Goal: Complete application form

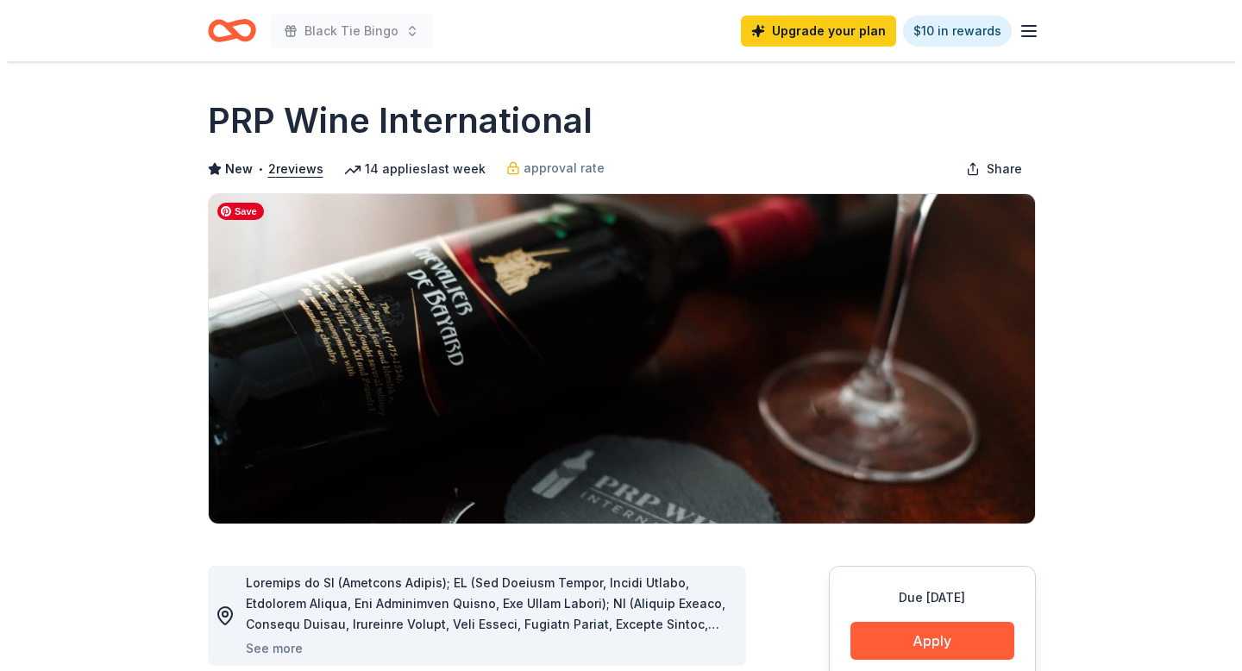
scroll to position [436, 0]
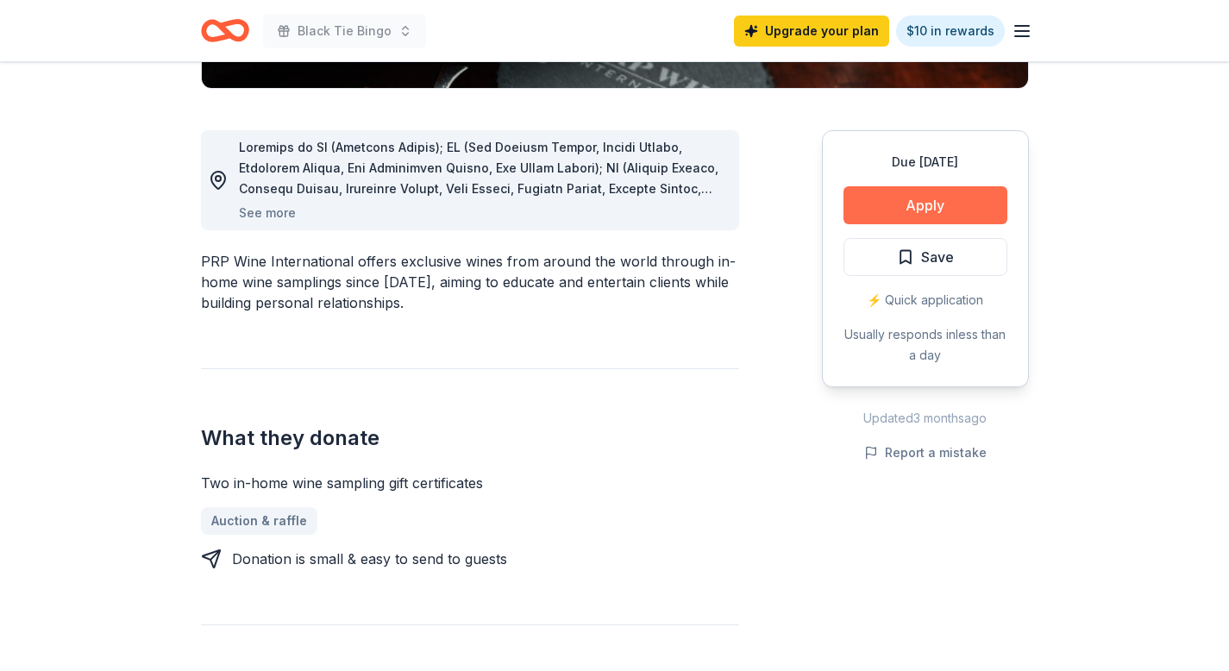
click at [927, 204] on button "Apply" at bounding box center [925, 205] width 164 height 38
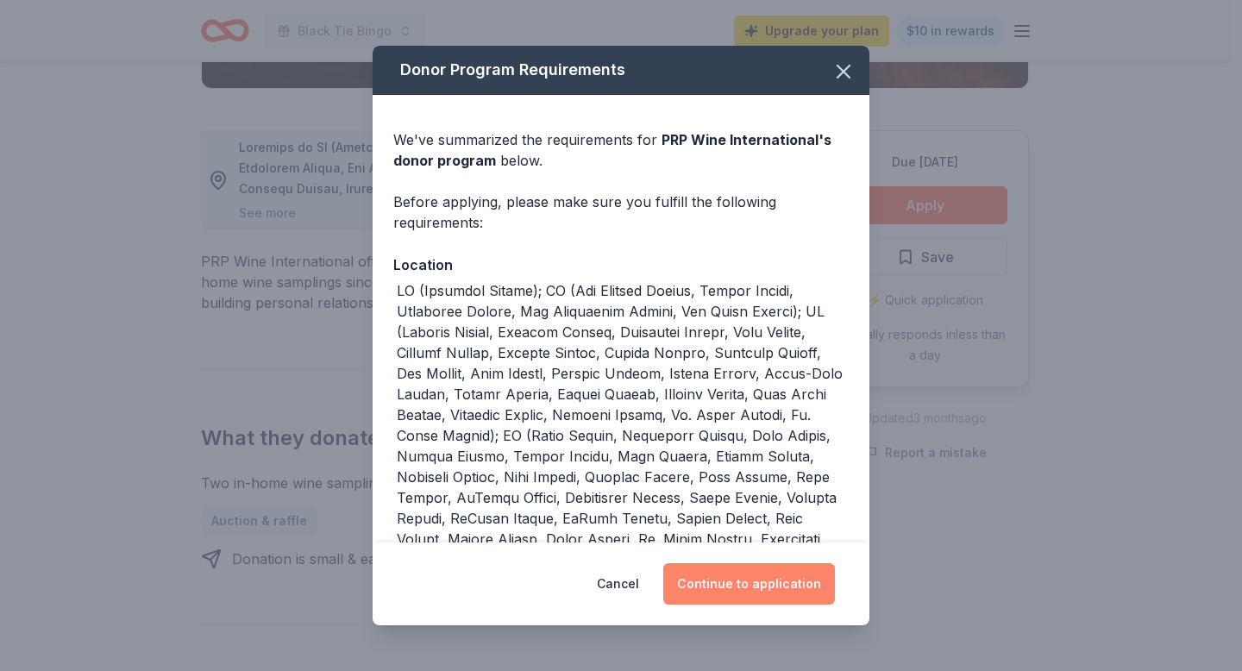
click at [733, 580] on button "Continue to application" at bounding box center [749, 583] width 172 height 41
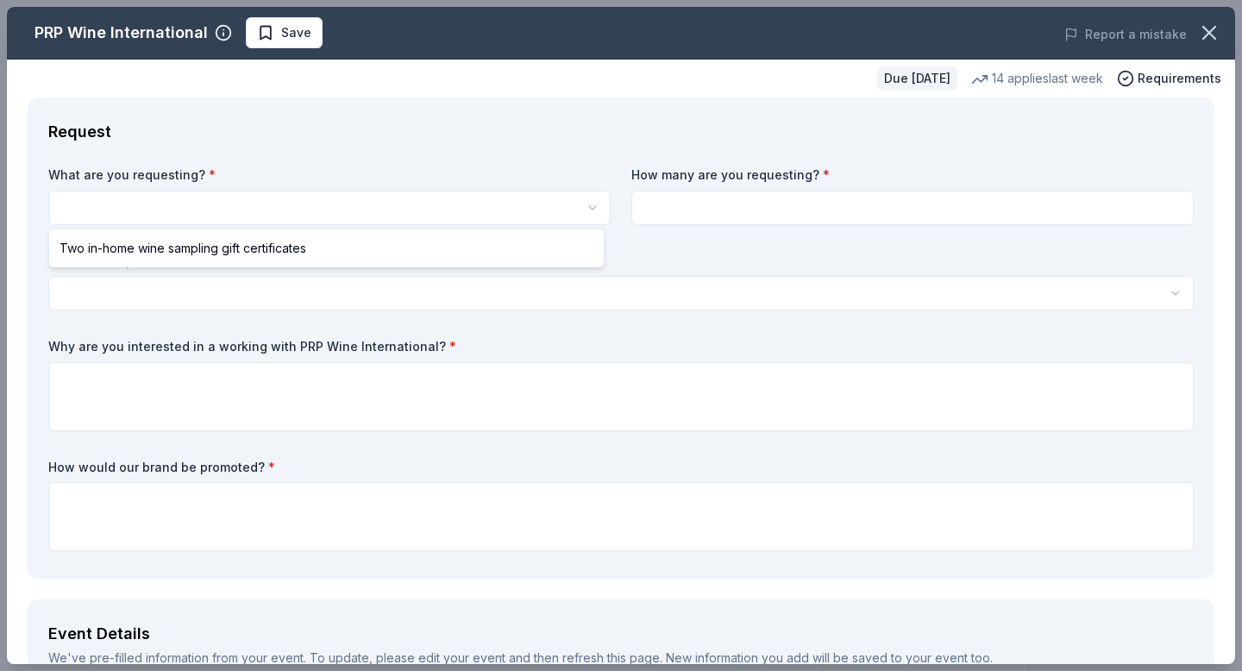
click at [130, 212] on html "Black Tie Bingo Upgrade your plan $10 in rewards Due in 152 days Share PRP Wine…" at bounding box center [621, 335] width 1242 height 671
select select "Two in-home wine sampling gift certificates"
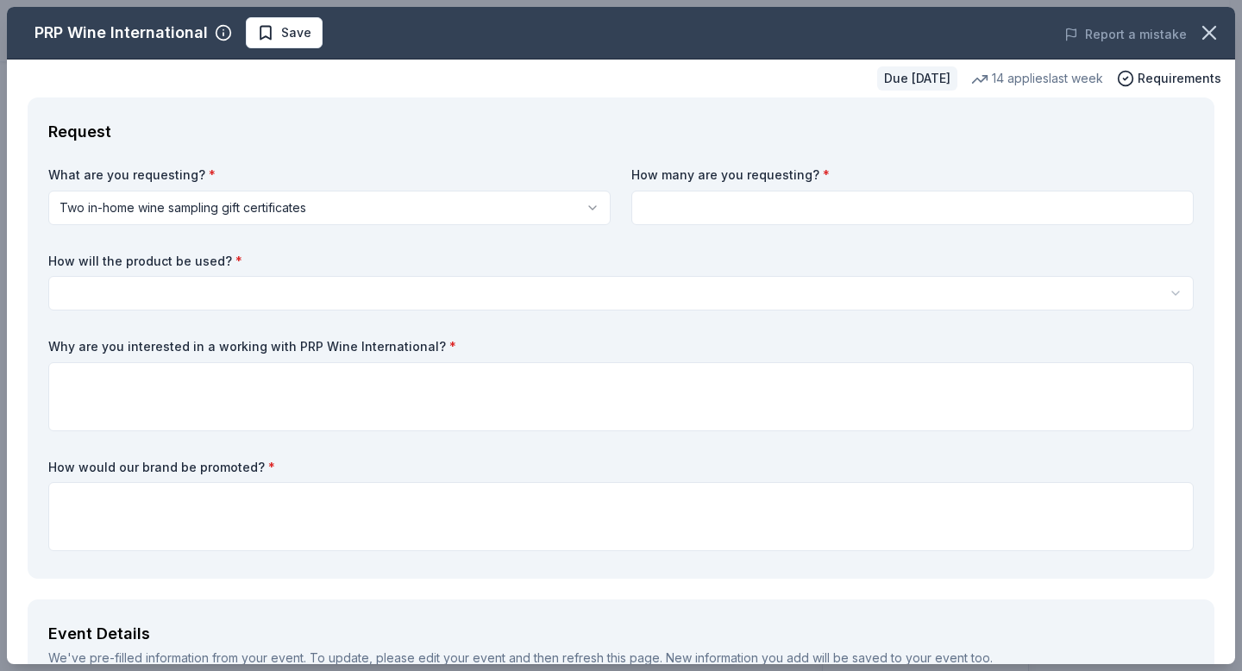
click at [697, 203] on input at bounding box center [912, 208] width 562 height 34
type input "2"
click at [114, 300] on html "Black Tie Bingo Upgrade your plan $10 in rewards Due in 152 days Share PRP Wine…" at bounding box center [621, 335] width 1242 height 671
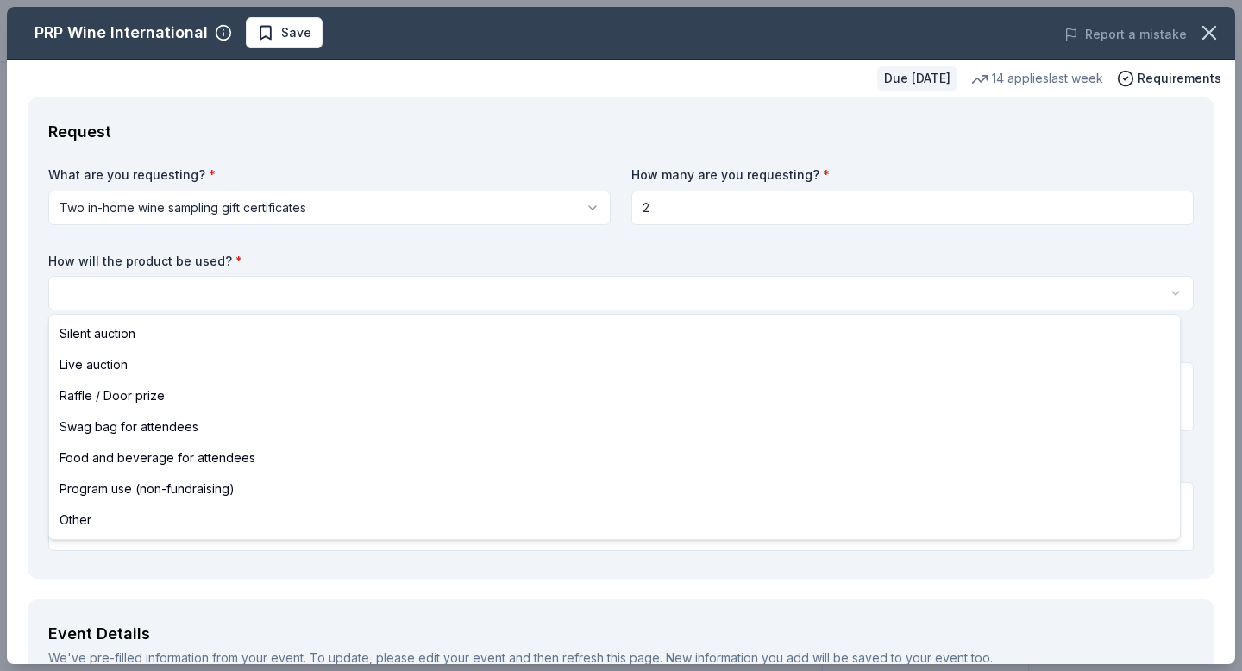
select select "silentAuction"
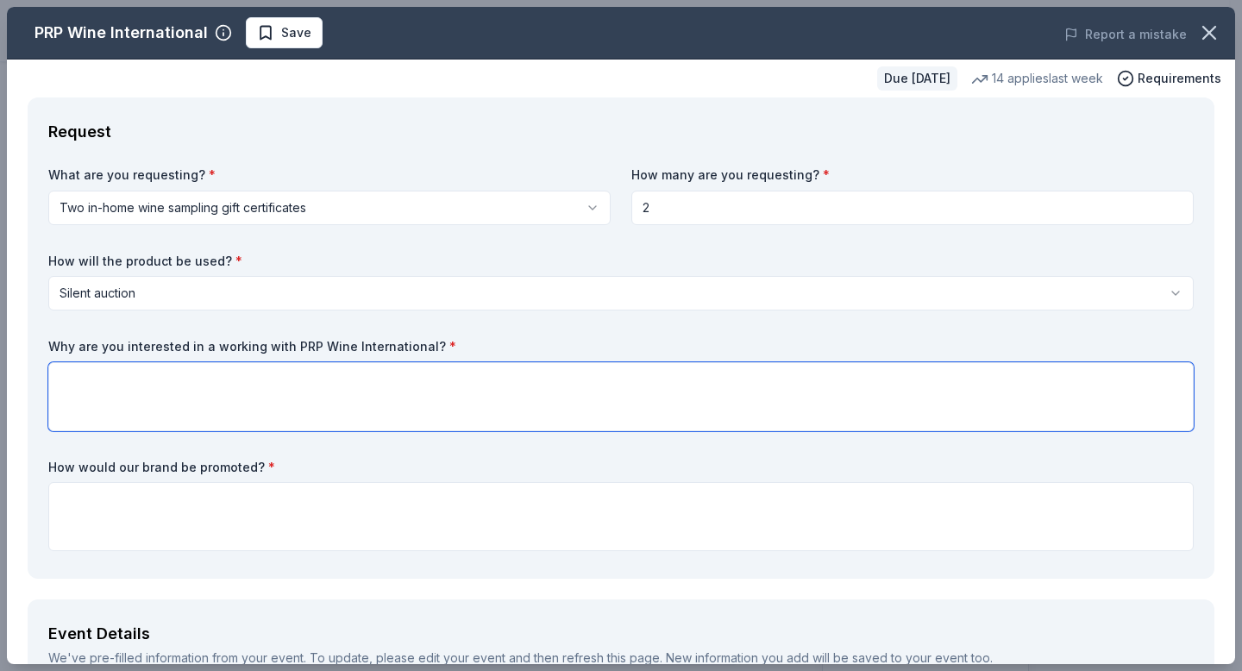
click at [111, 381] on textarea at bounding box center [620, 396] width 1145 height 69
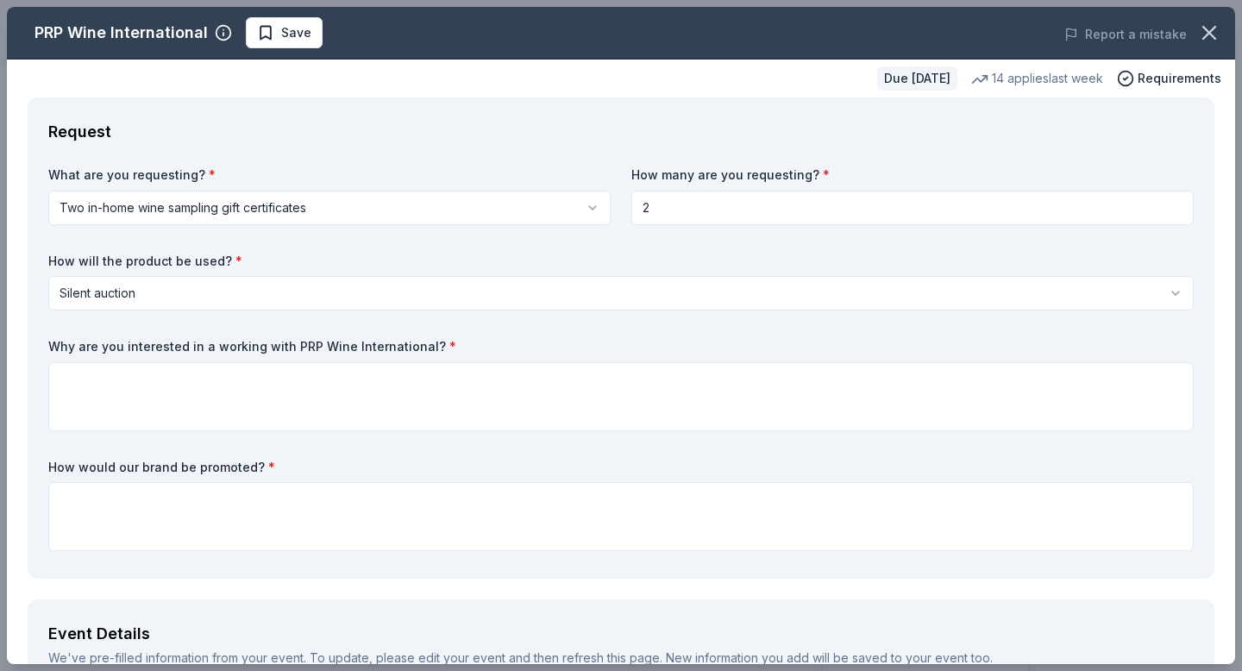
drag, startPoint x: 461, startPoint y: 338, endPoint x: 19, endPoint y: 330, distance: 441.6
drag, startPoint x: 49, startPoint y: 340, endPoint x: 338, endPoint y: 355, distance: 289.3
click at [321, 353] on div "Request What are you requesting? * Two in-home wine sampling gift certificates …" at bounding box center [621, 337] width 1187 height 481
drag, startPoint x: 423, startPoint y: 347, endPoint x: 384, endPoint y: 339, distance: 39.6
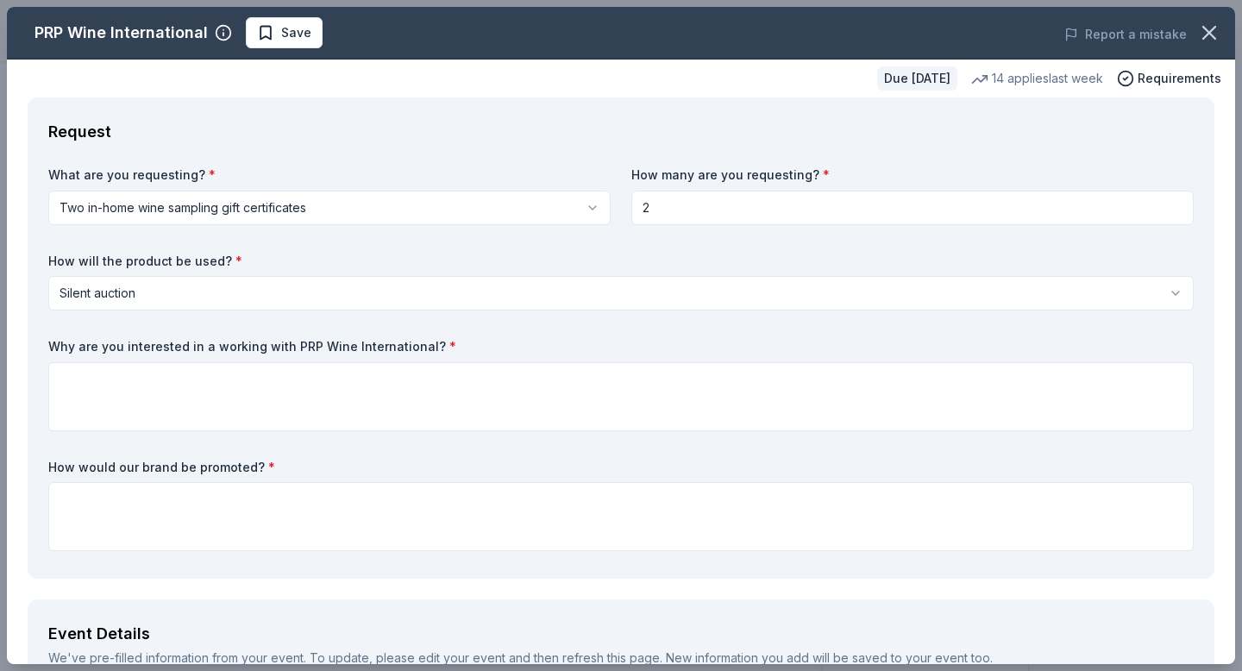
click at [355, 339] on label "Why are you interested in a working with PRP Wine International? *" at bounding box center [620, 346] width 1145 height 17
click at [352, 345] on label "Why are you interested in a working with PRP Wine International? *" at bounding box center [620, 346] width 1145 height 17
drag, startPoint x: 420, startPoint y: 348, endPoint x: 154, endPoint y: 344, distance: 265.7
click at [206, 344] on label "Why are you interested in a working with PRP Wine International? *" at bounding box center [620, 346] width 1145 height 17
click at [150, 344] on label "Why are you interested in a working with PRP Wine International? *" at bounding box center [620, 346] width 1145 height 17
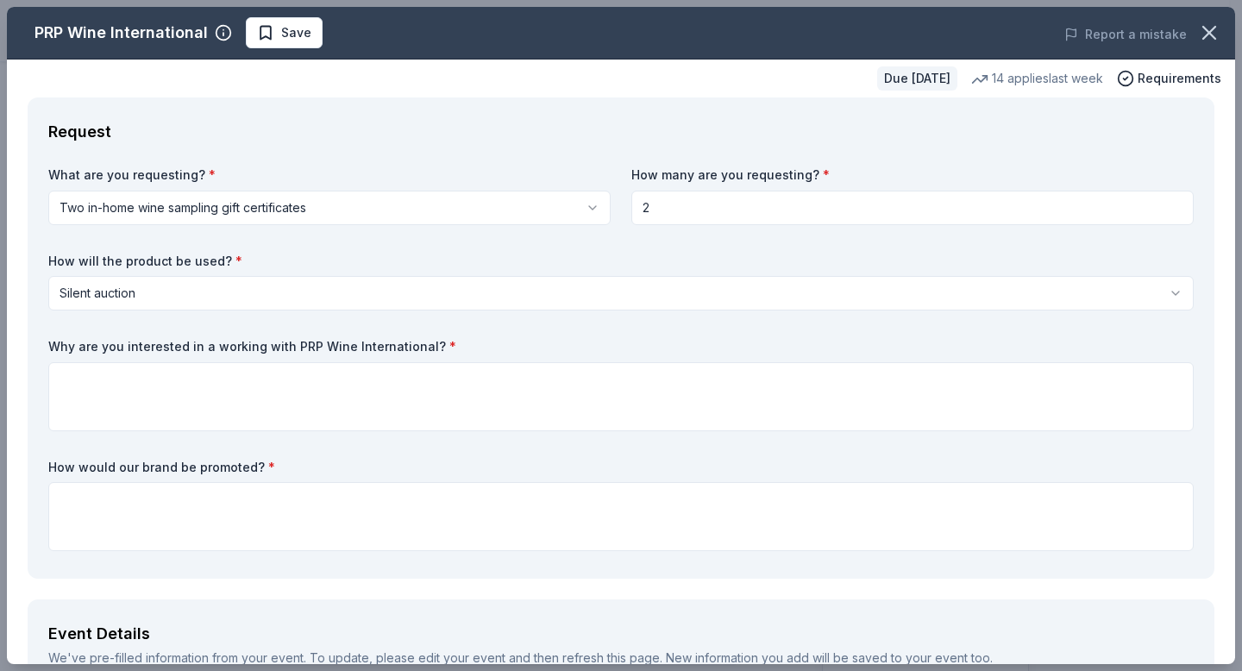
click at [221, 349] on label "Why are you interested in a working with PRP Wine International? *" at bounding box center [620, 346] width 1145 height 17
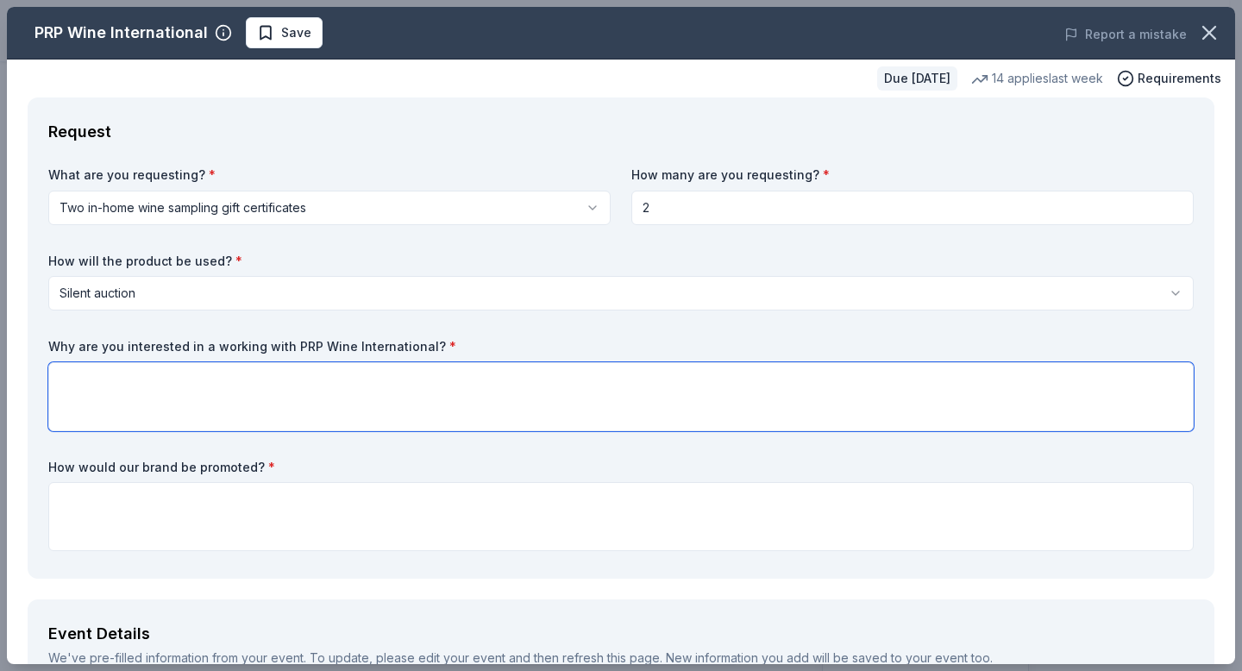
click at [64, 374] on textarea at bounding box center [620, 396] width 1145 height 69
paste textarea "We are interested in partnering with PRP Wine International because your compan…"
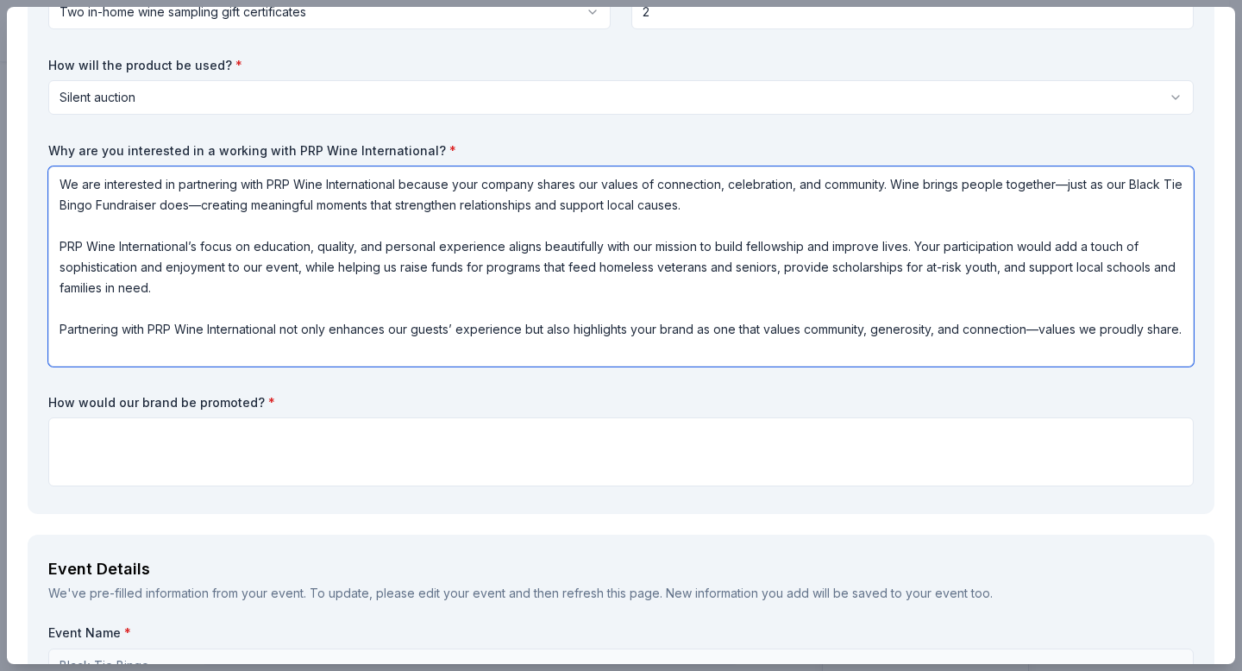
scroll to position [249, 0]
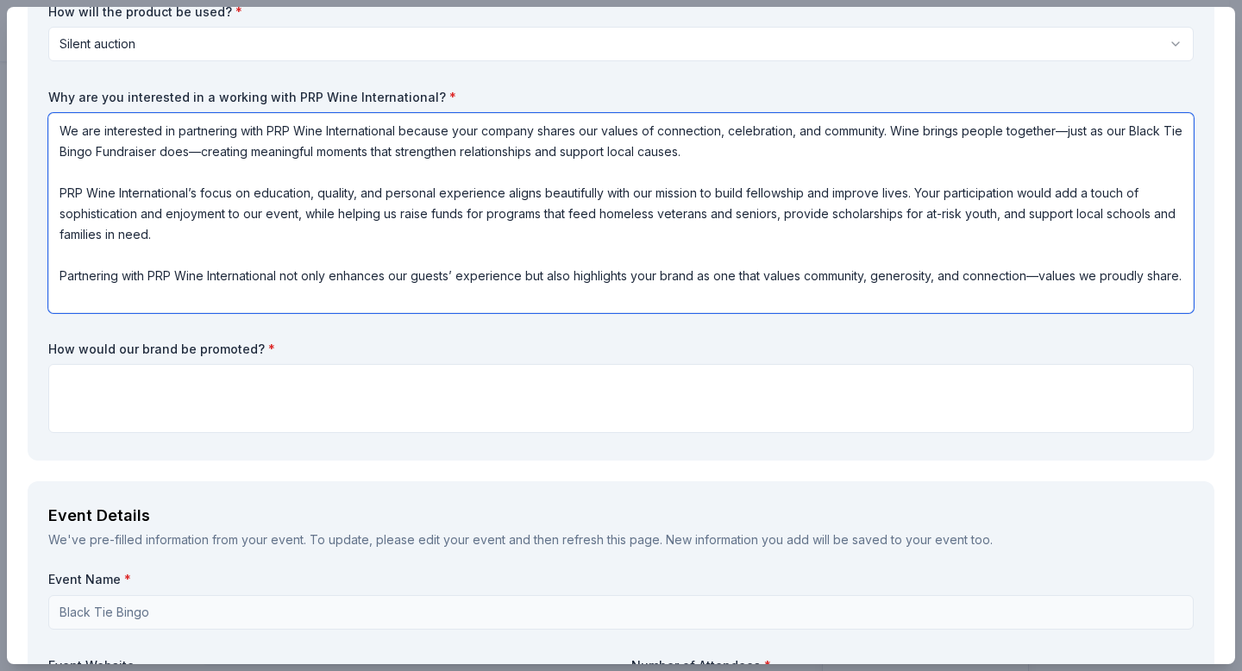
type textarea "We are interested in partnering with PRP Wine International because your compan…"
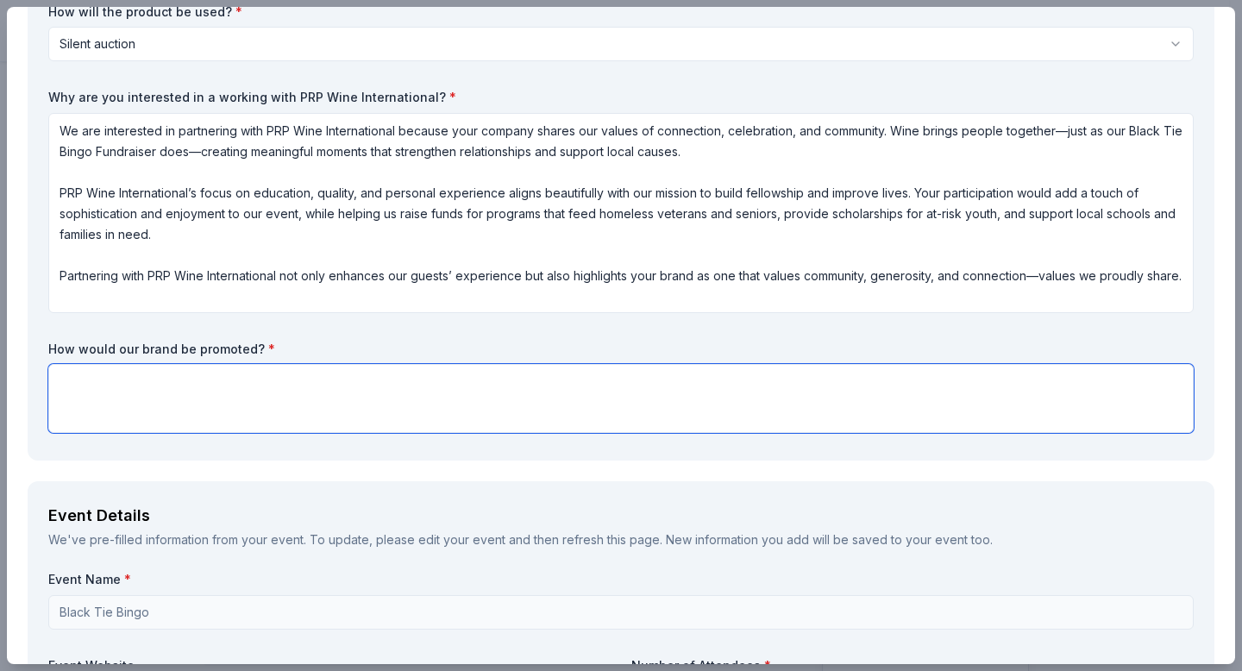
click at [75, 373] on textarea at bounding box center [620, 398] width 1145 height 69
paste textarea "PRP Wine International’s brand will be prominently featured in our event progra…"
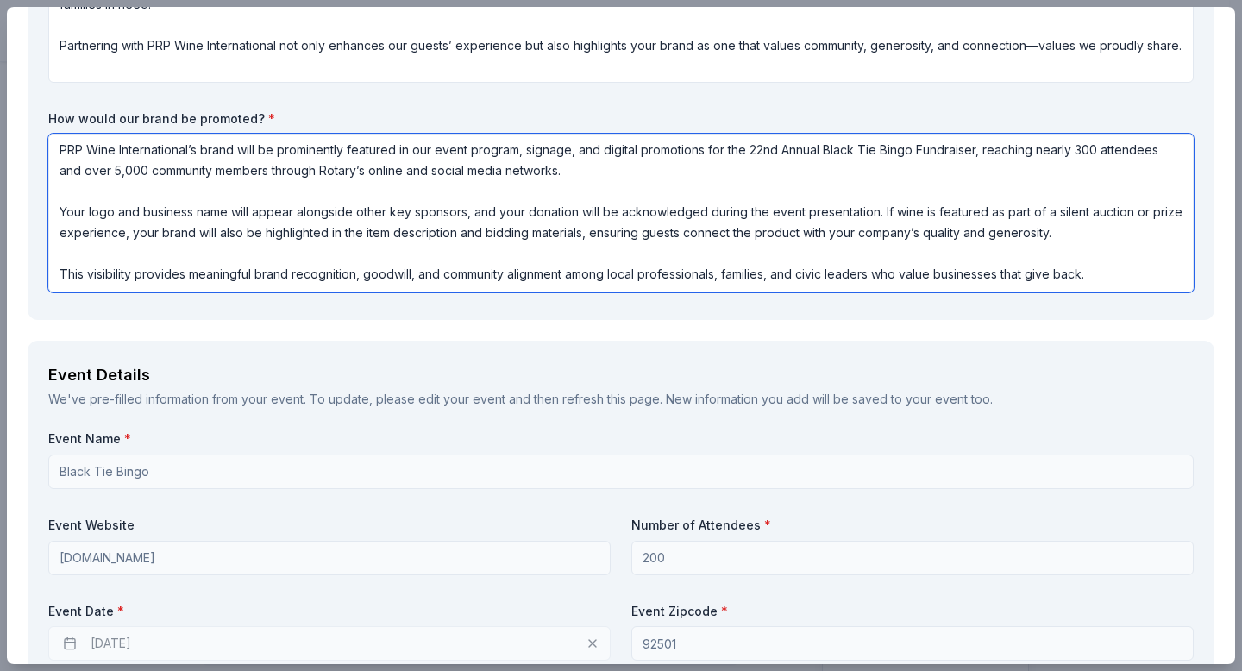
scroll to position [709, 0]
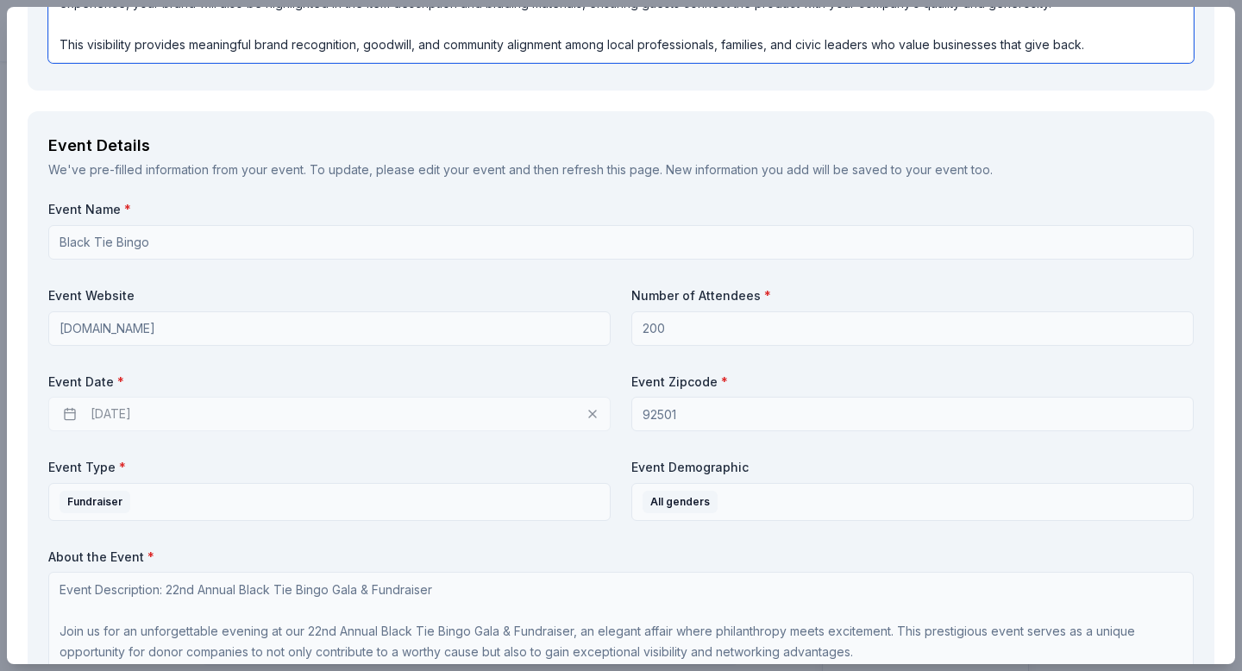
type textarea "PRP Wine International’s brand will be prominently featured in our event progra…"
click at [117, 416] on div "03/13/2026" at bounding box center [329, 414] width 562 height 34
click at [120, 412] on div "03/13/2026" at bounding box center [329, 414] width 562 height 34
click at [120, 411] on div "03/13/2026" at bounding box center [329, 414] width 562 height 34
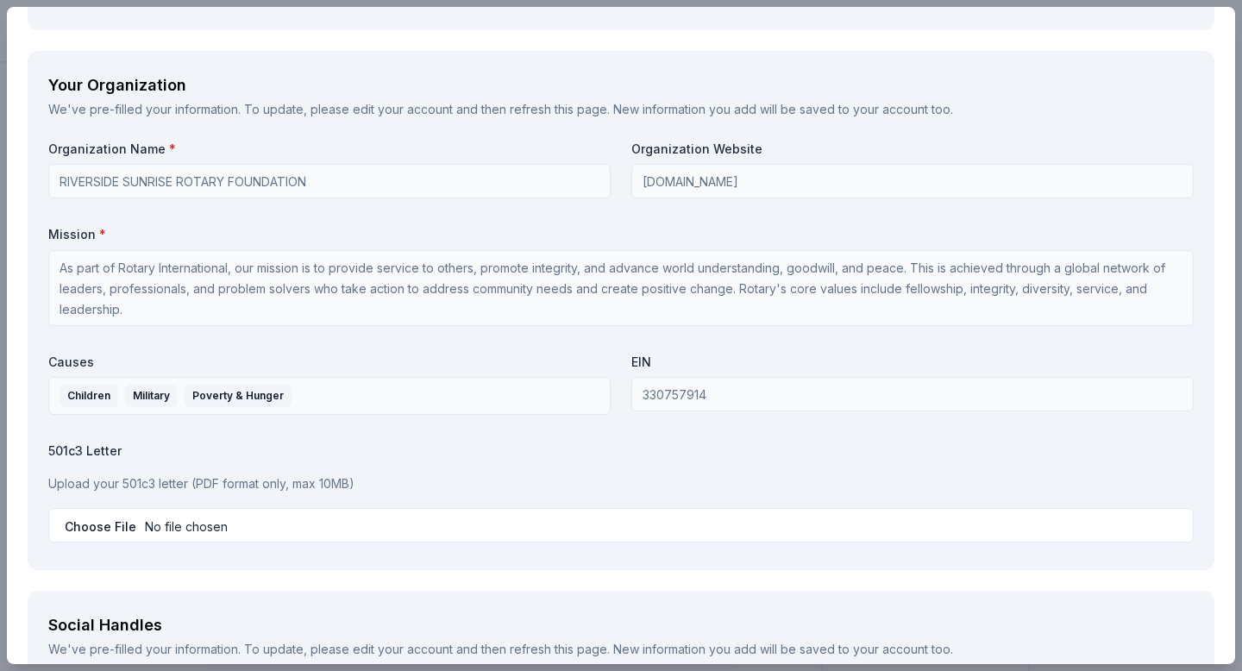
scroll to position [1924, 0]
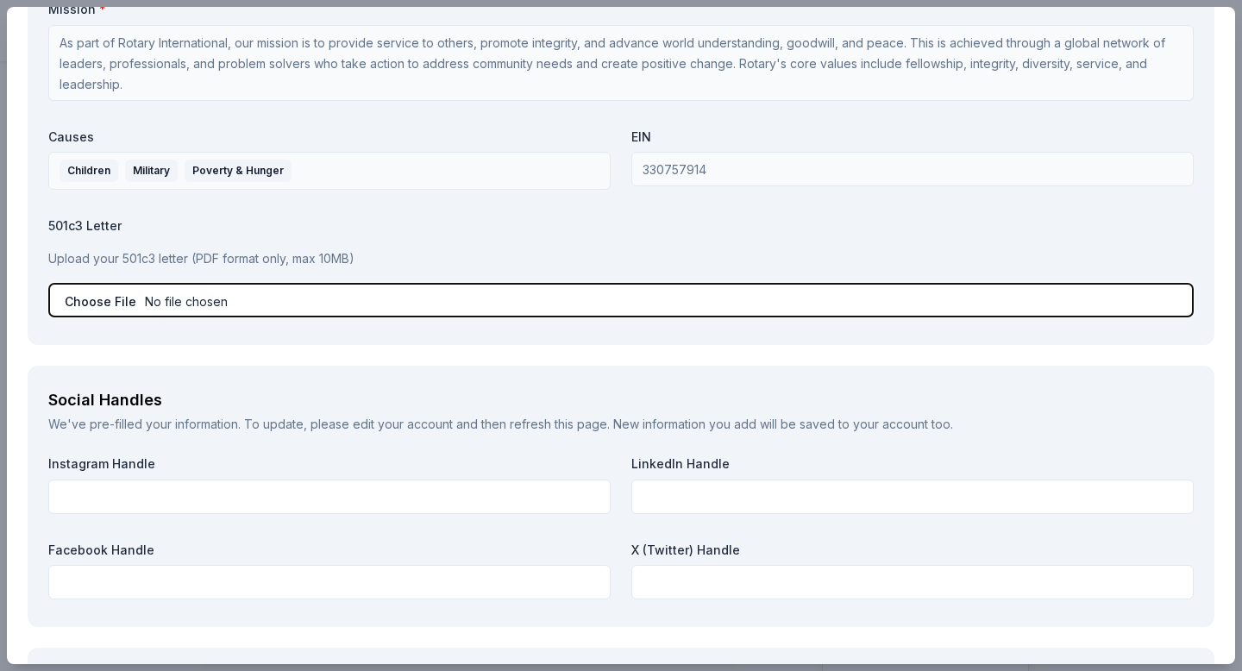
click at [132, 304] on input "file" at bounding box center [620, 300] width 1145 height 34
type input "C:\fakepath\IRS Determination Letter.pdf"
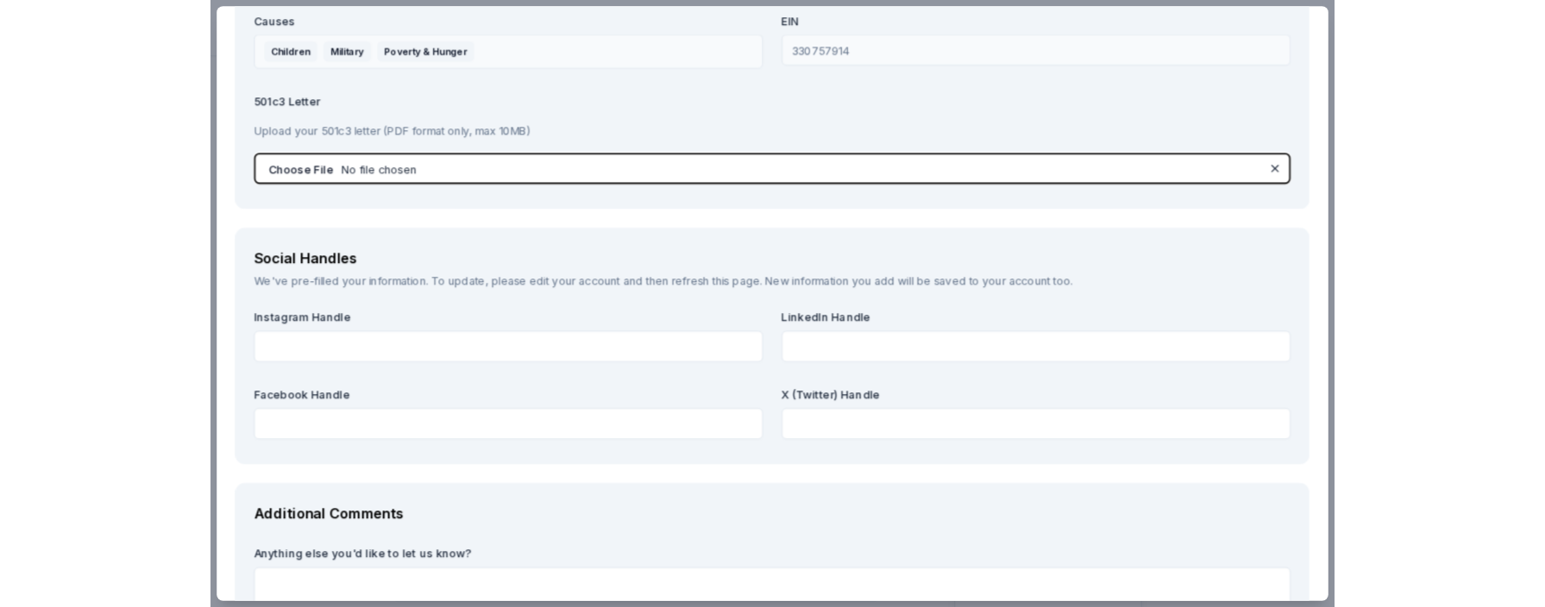
scroll to position [2138, 0]
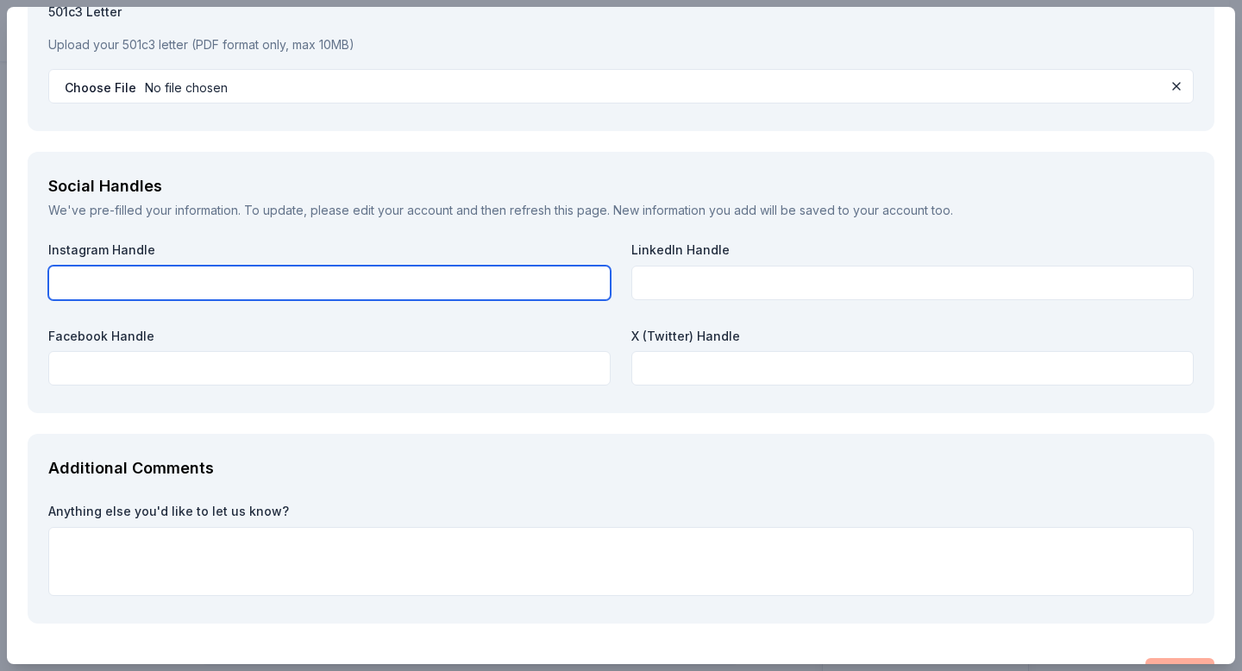
click at [124, 279] on input "text" at bounding box center [329, 283] width 562 height 34
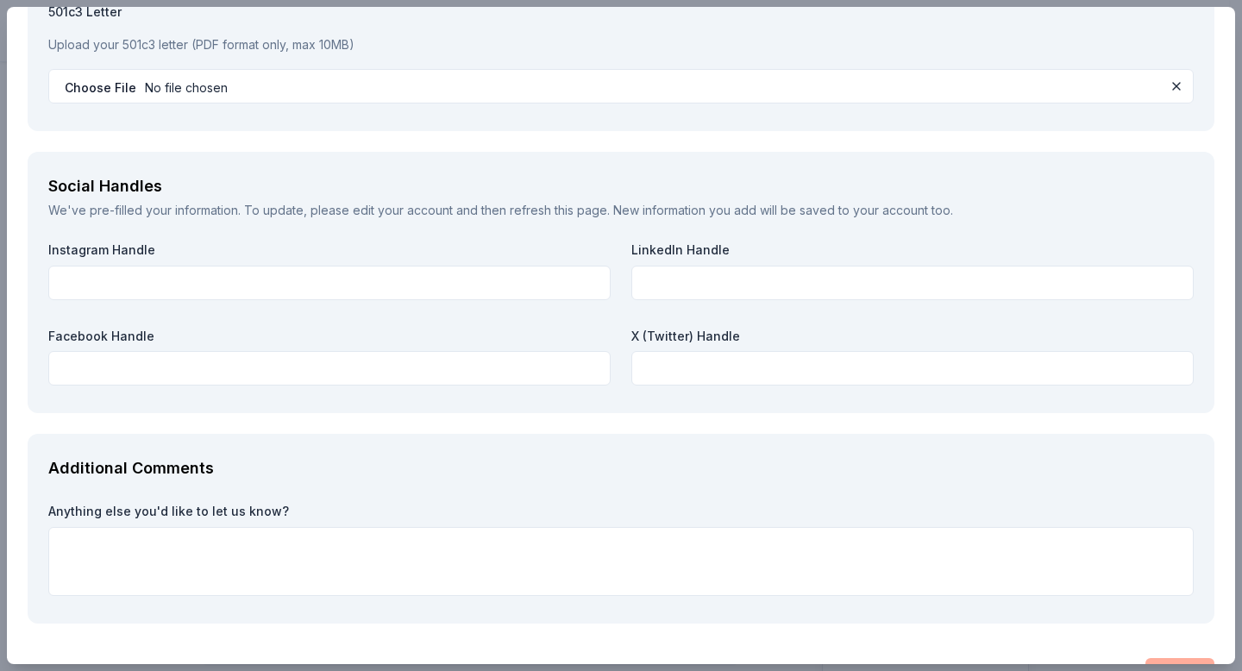
click at [0, 670] on div "PRP Wine International Save Report a mistake Due in 152 days 14 applies last we…" at bounding box center [621, 335] width 1242 height 671
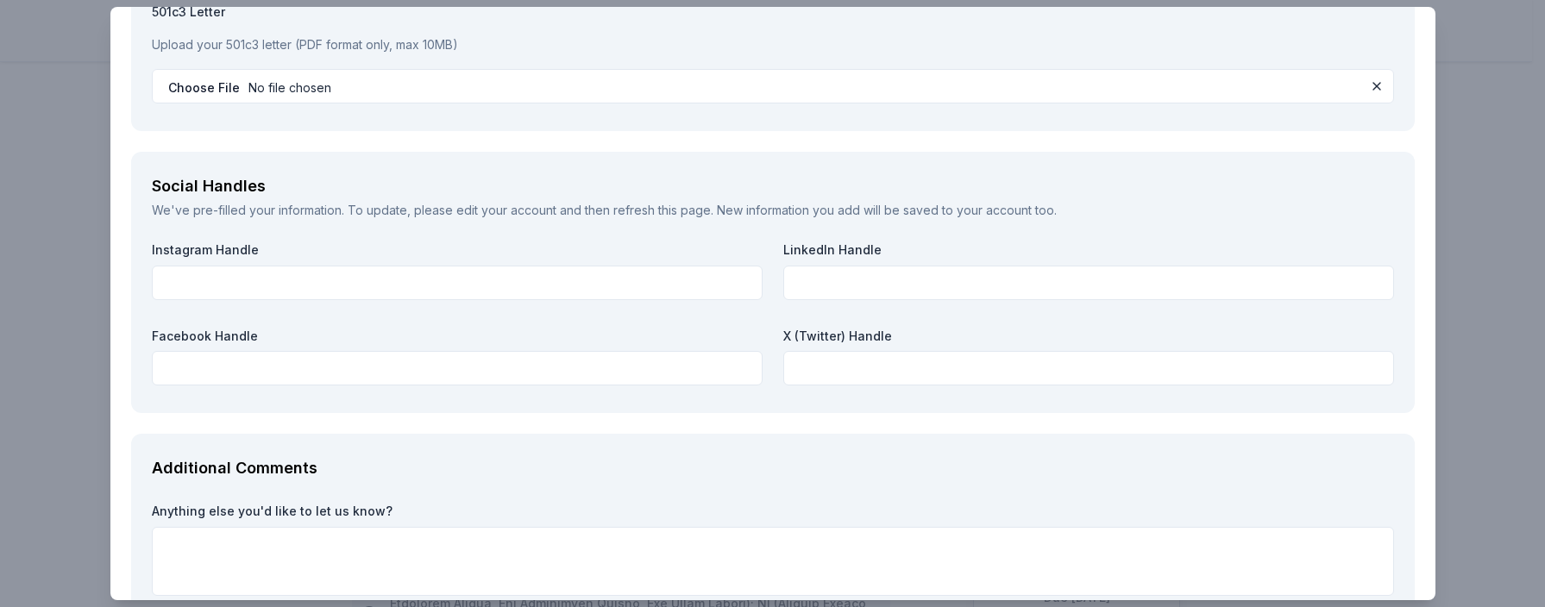
scroll to position [0, 0]
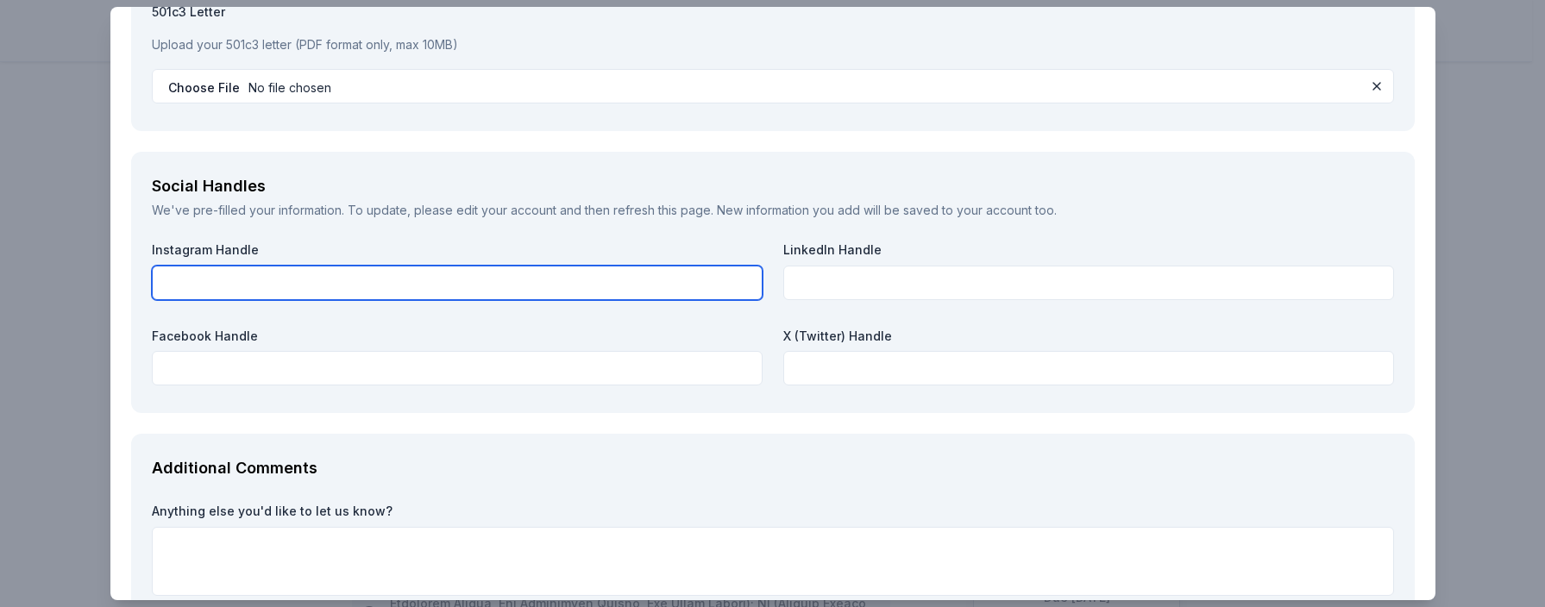
click at [179, 285] on input "text" at bounding box center [457, 283] width 611 height 34
paste input "https://www.instagram.com/mightyriverside/"
drag, startPoint x: 166, startPoint y: 279, endPoint x: 250, endPoint y: 287, distance: 84.0
click at [166, 279] on input "https://www.instagram.com/mightyriverside/" at bounding box center [457, 283] width 611 height 34
type input "https://www.instagram.com/mightyriverside/"
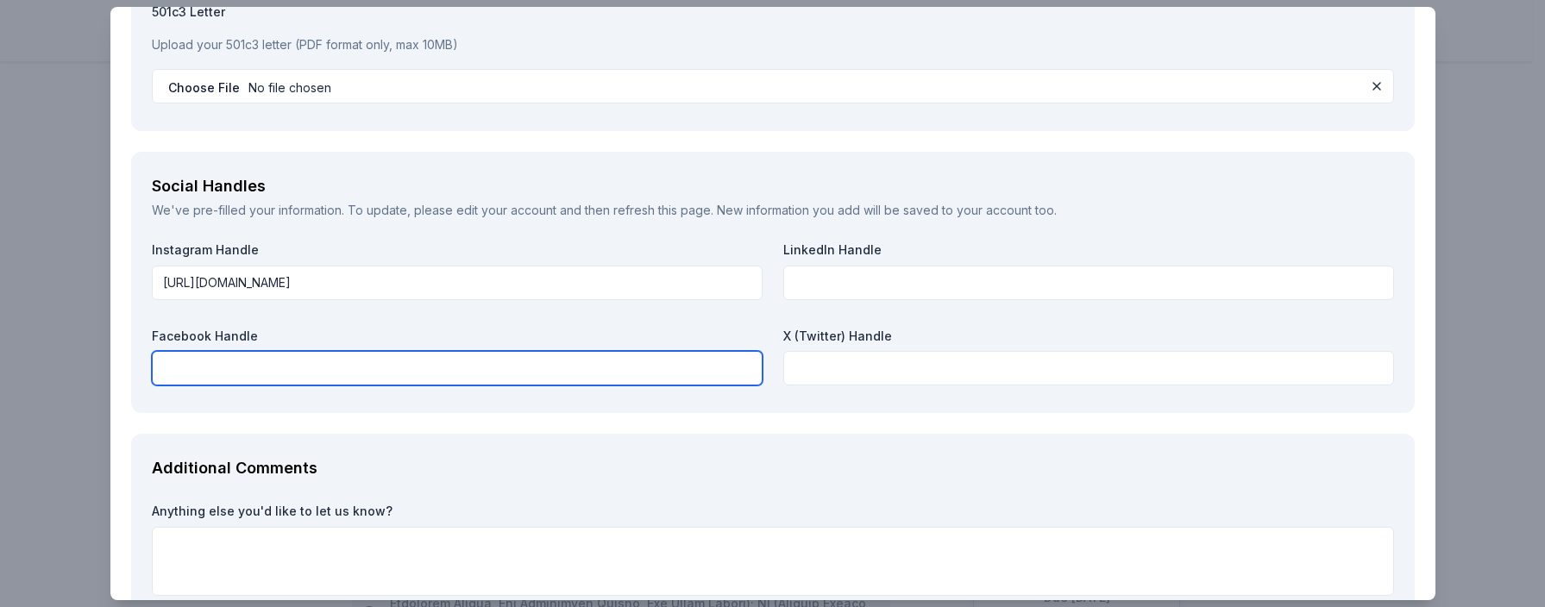
click at [227, 375] on input "text" at bounding box center [457, 368] width 611 height 34
click at [163, 367] on input "text" at bounding box center [457, 368] width 611 height 34
paste input "https://www.facebook.com/RiversideSunriseRotary"
type input "https://www.facebook.com/RiversideSunriseRotary"
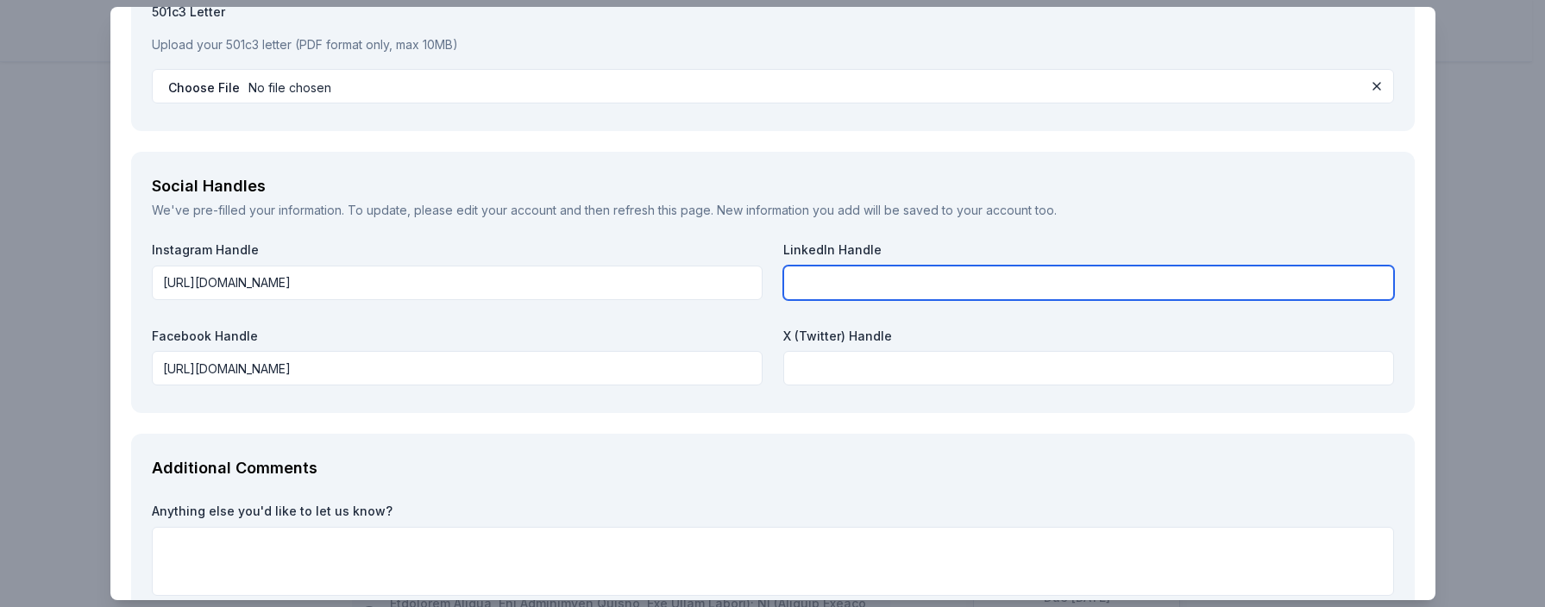
click at [805, 275] on input "text" at bounding box center [1088, 283] width 611 height 34
paste input "https://www.linkedin.com/company/riverside-sunrise-rotary-club/"
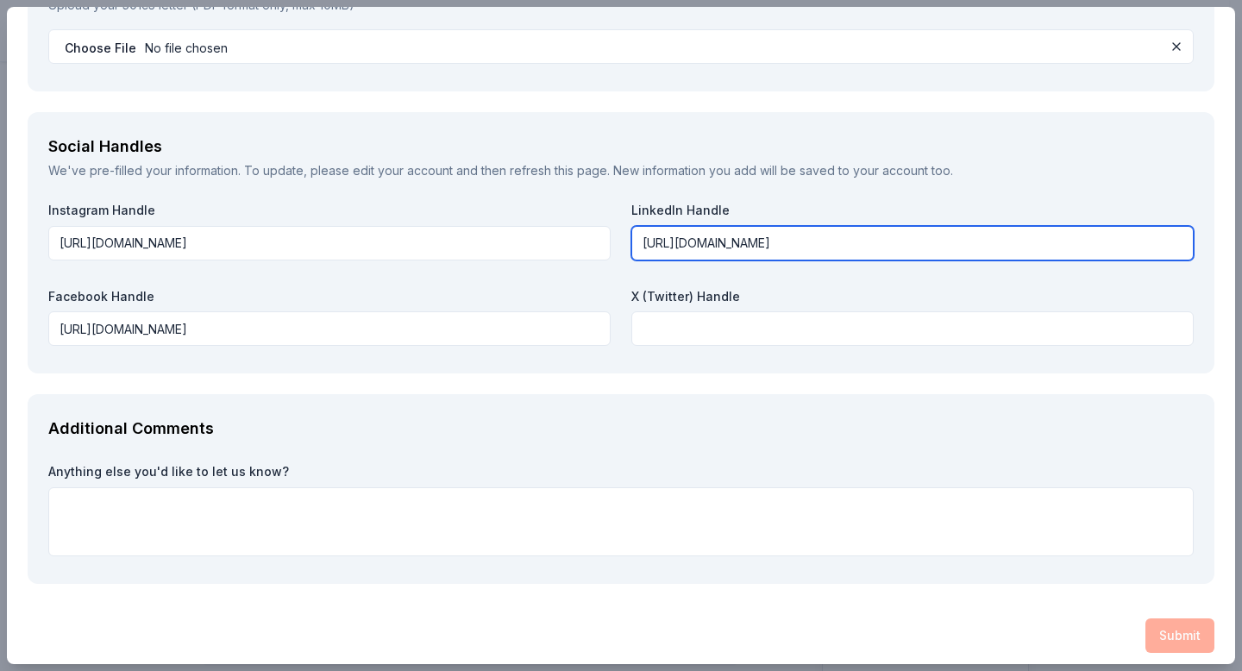
scroll to position [2186, 0]
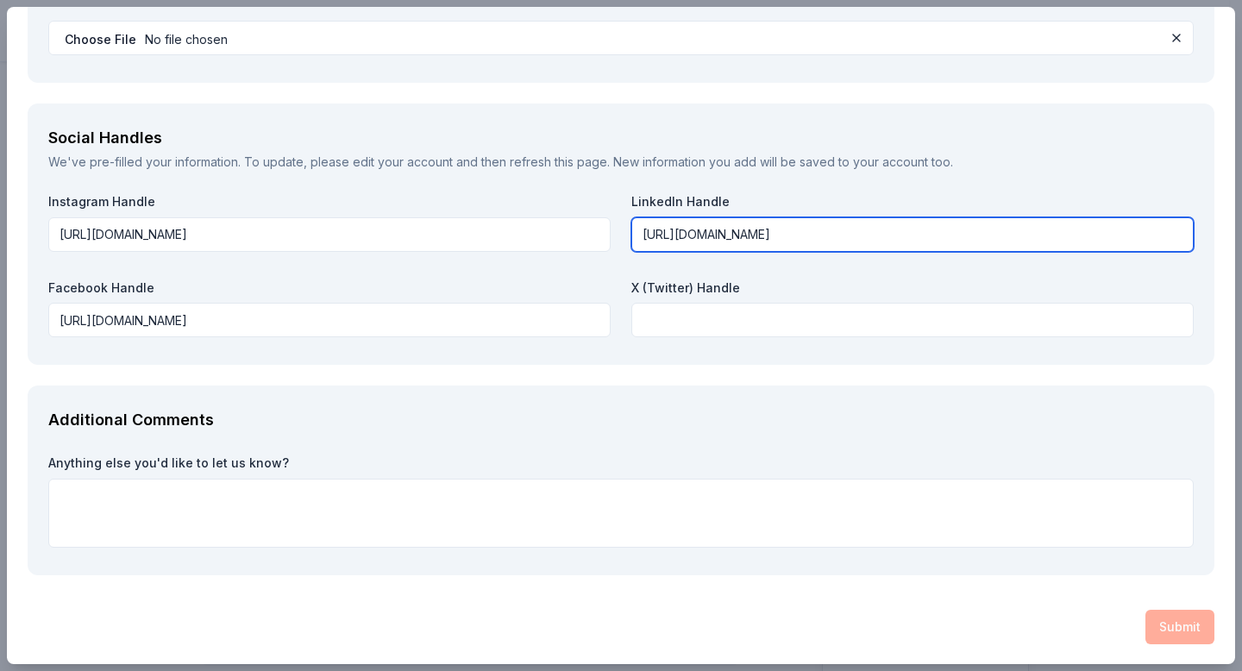
type input "https://www.linkedin.com/company/riverside-sunrise-rotary-club/"
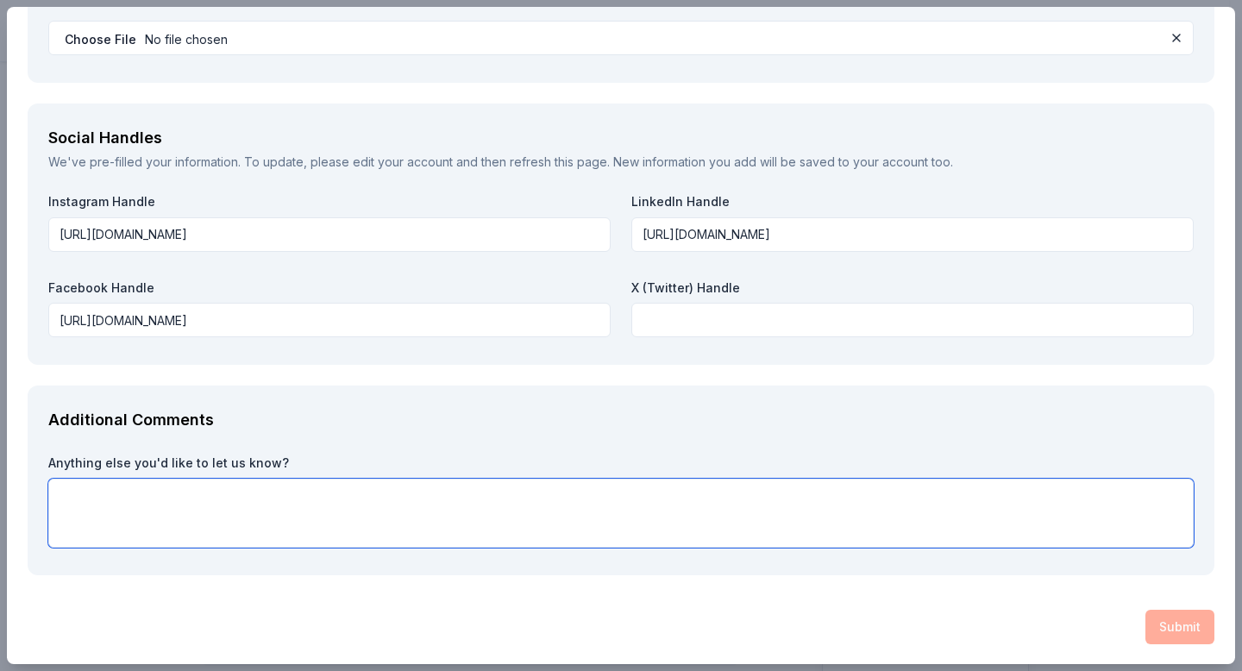
click at [86, 497] on textarea at bounding box center [620, 513] width 1145 height 69
paste textarea "We would be truly honored to partner with PRP Wine International for our 22nd A…"
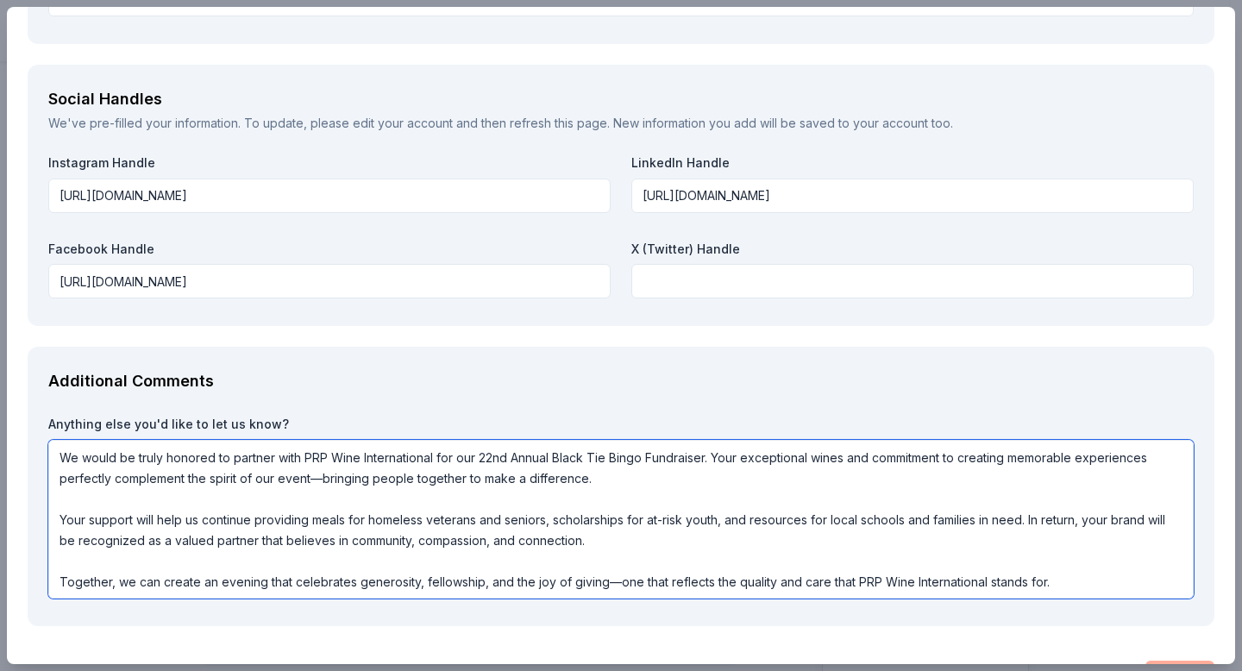
scroll to position [2276, 0]
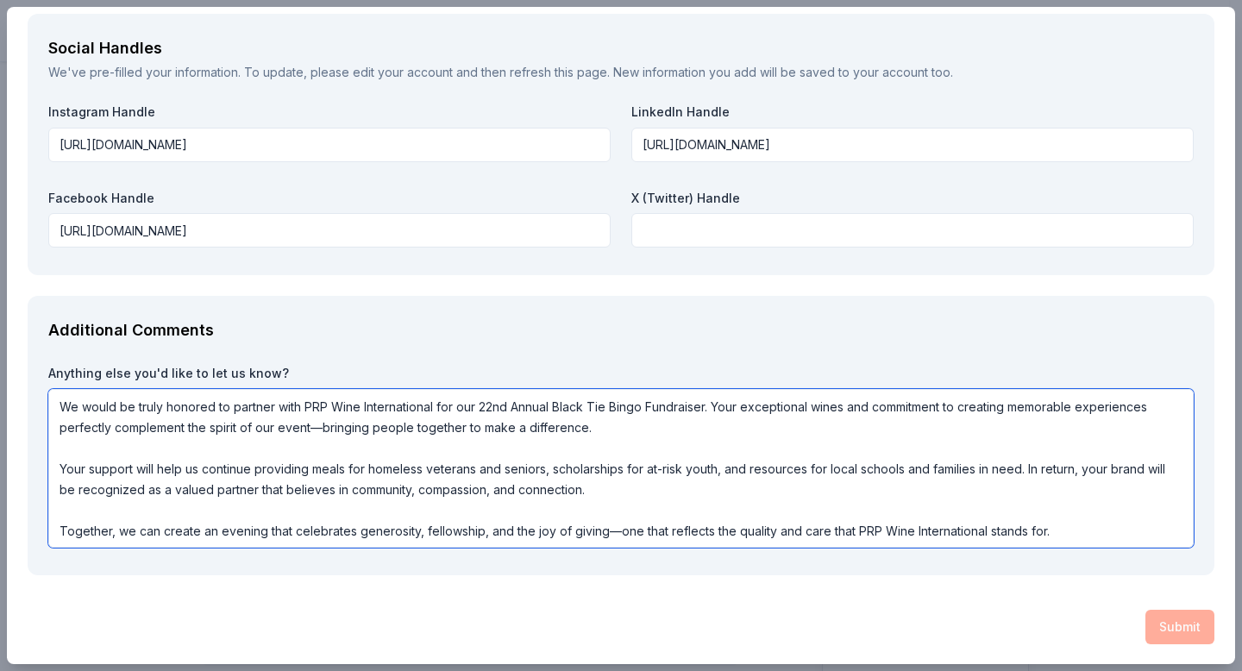
click at [1099, 532] on textarea "We would be truly honored to partner with PRP Wine International for our 22nd A…" at bounding box center [620, 468] width 1145 height 159
click at [1064, 532] on textarea "We would be truly honored to partner with PRP Wine International for our 22nd A…" at bounding box center [620, 468] width 1145 height 159
type textarea "We would be truly honored to partner with PRP Wine International for our 22nd A…"
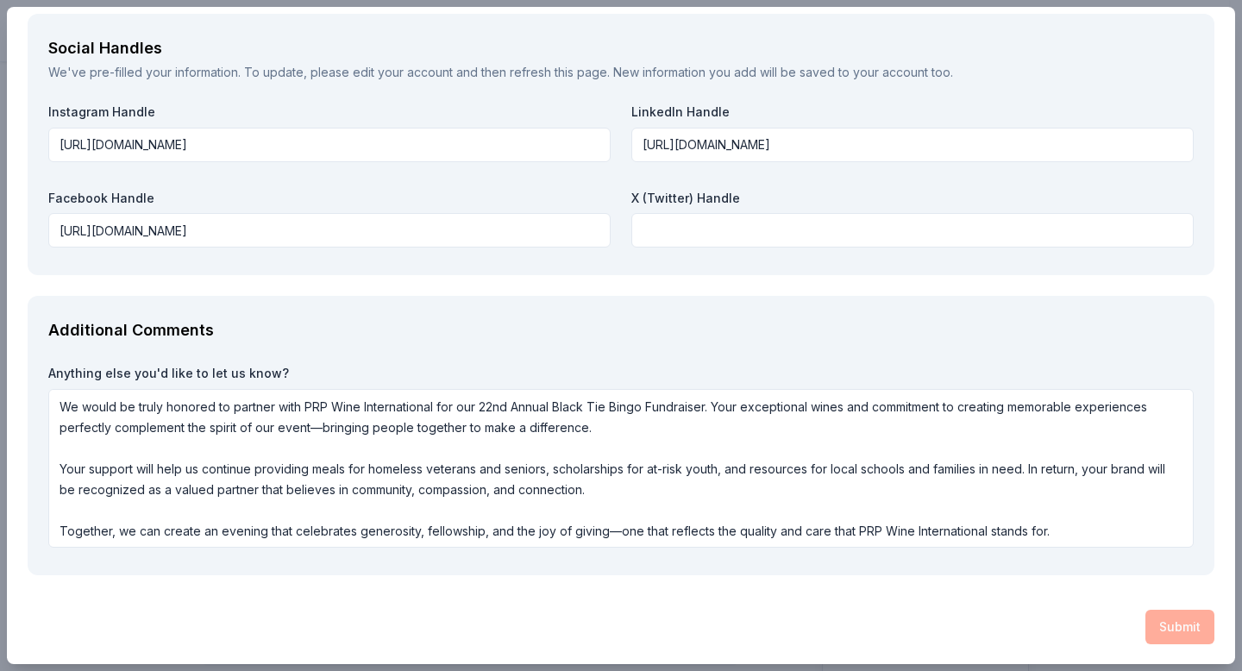
click at [1171, 630] on div "Submit" at bounding box center [621, 627] width 1187 height 34
click at [1154, 636] on div "Submit" at bounding box center [621, 627] width 1187 height 34
click at [1154, 635] on div "Submit" at bounding box center [621, 627] width 1187 height 34
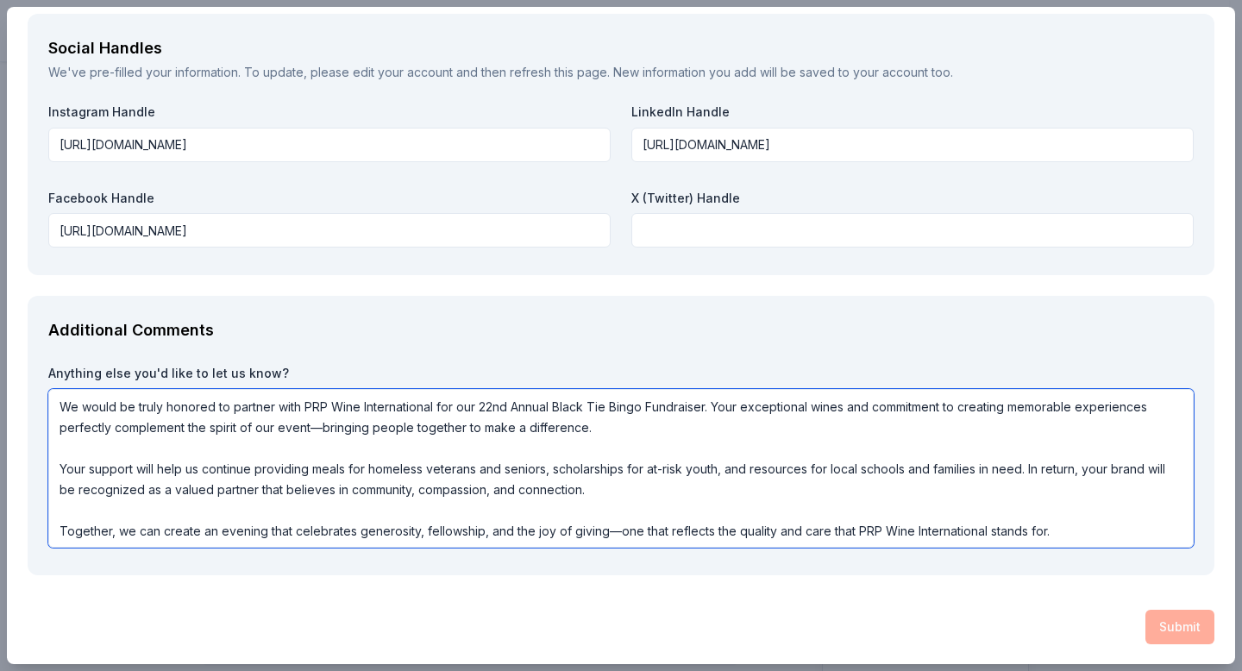
click at [1078, 523] on textarea "We would be truly honored to partner with PRP Wine International for our 22nd A…" at bounding box center [620, 468] width 1145 height 159
type textarea "We would be truly honored to partner with PRP Wine International for our 22nd A…"
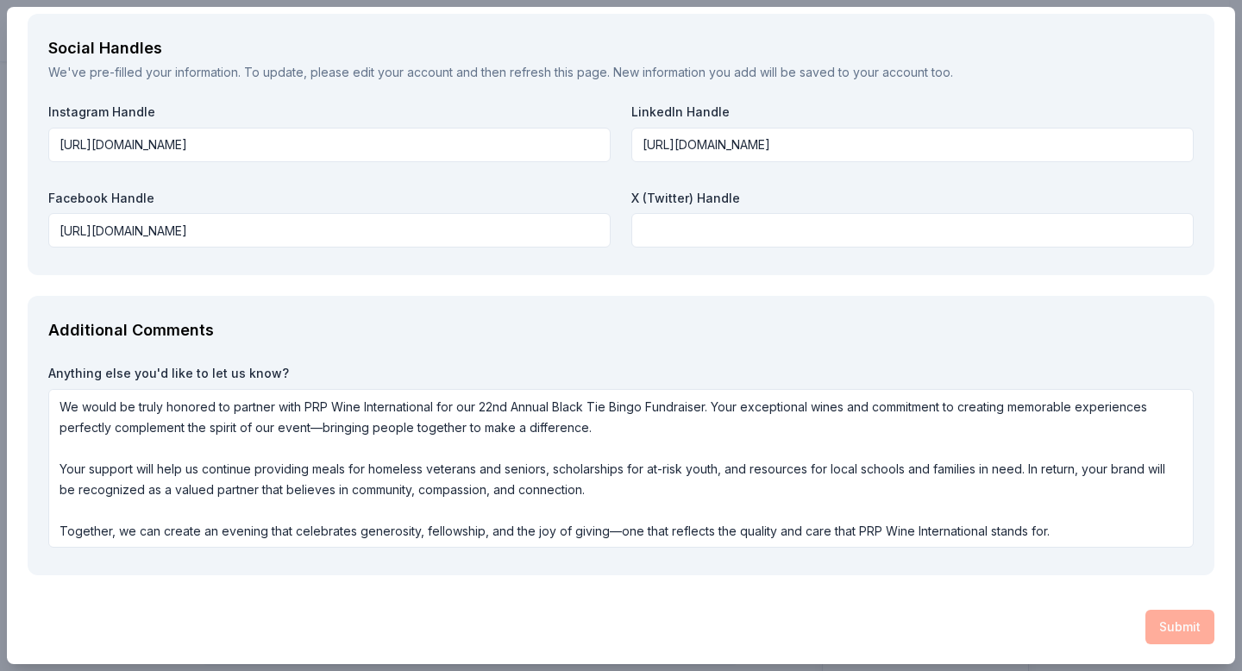
click at [1172, 624] on div "Submit" at bounding box center [621, 627] width 1187 height 34
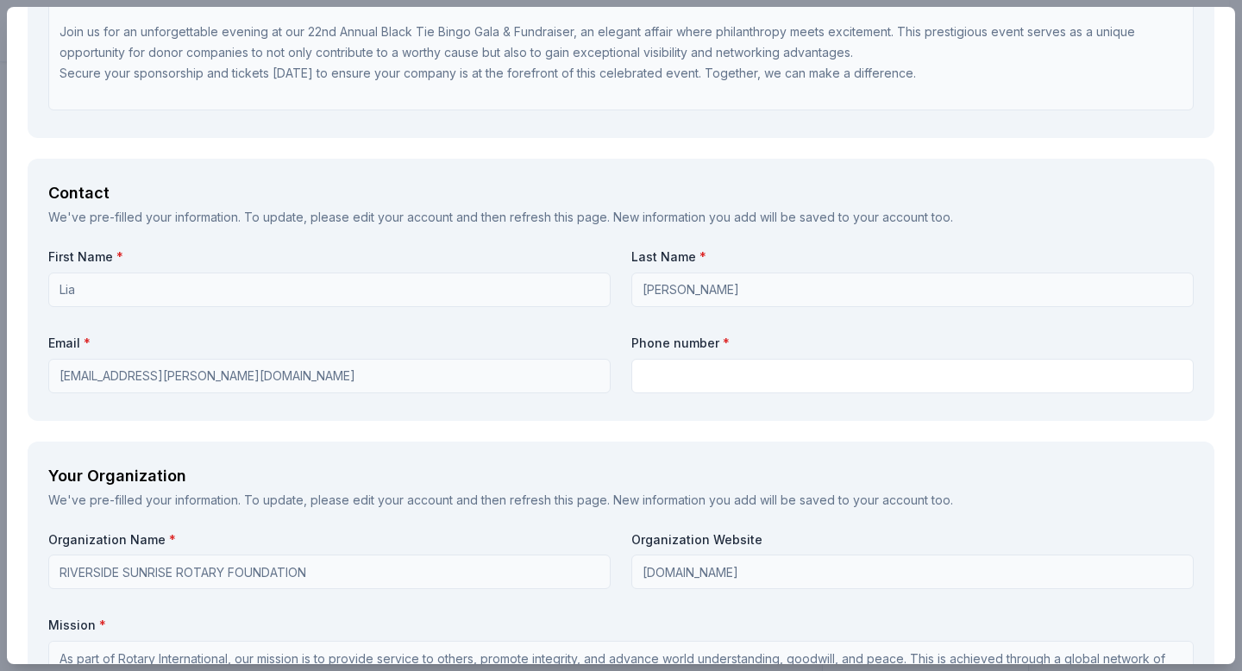
scroll to position [1251, 0]
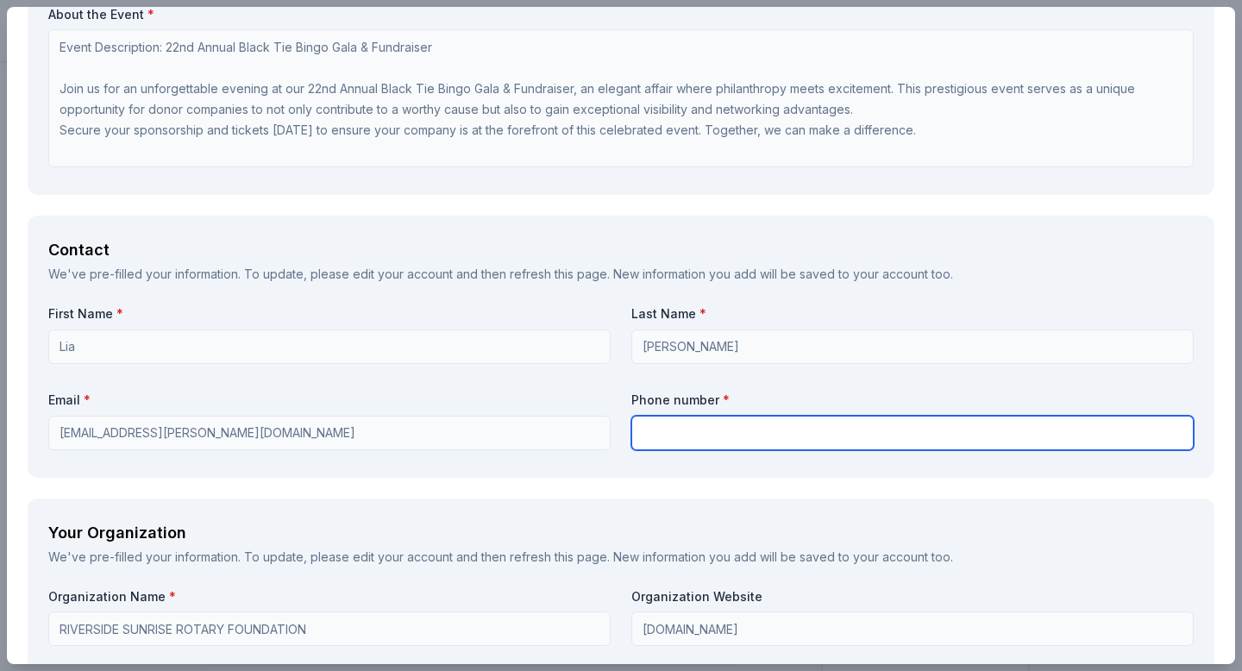
click at [658, 436] on input "text" at bounding box center [912, 433] width 562 height 34
type input "9512015143"
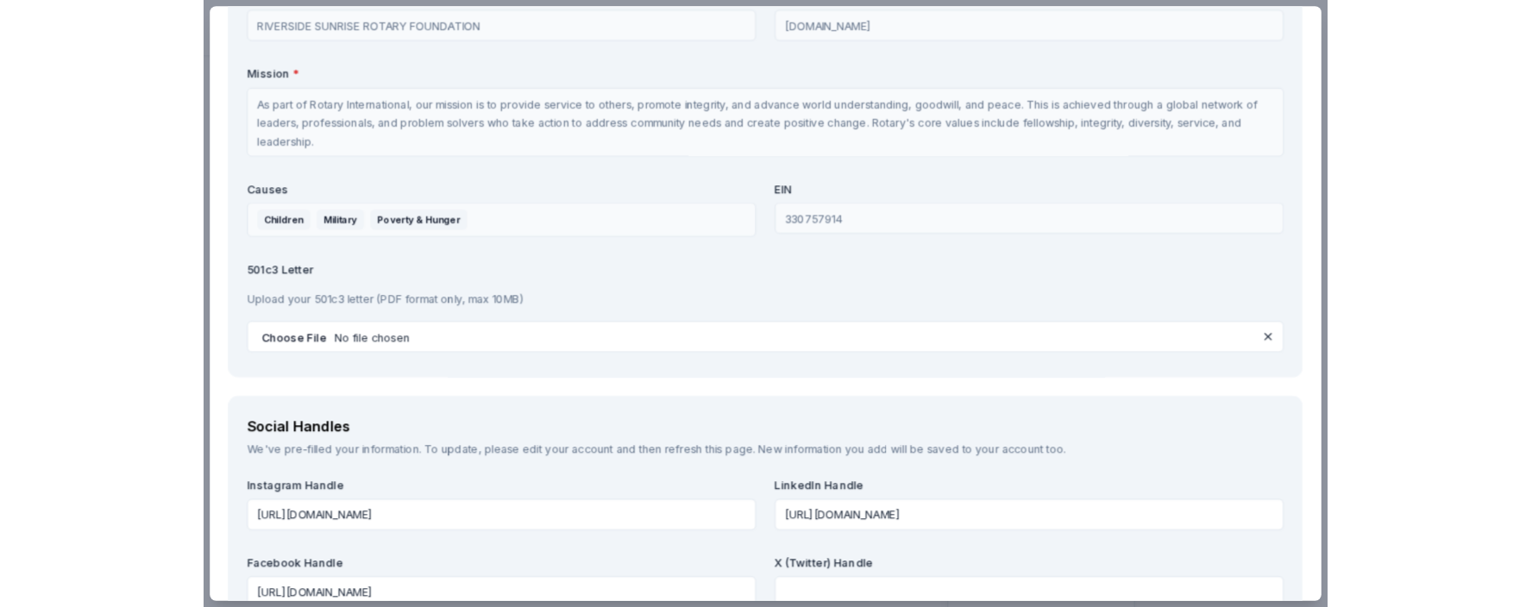
scroll to position [2276, 0]
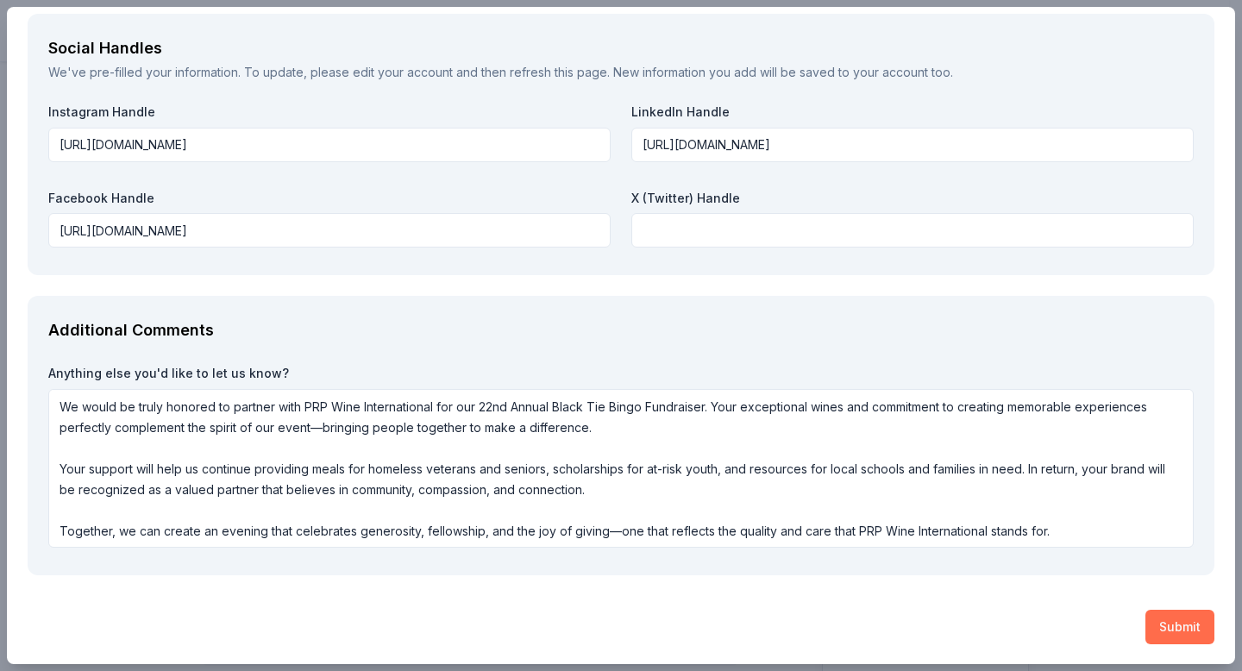
click at [1182, 626] on button "Submit" at bounding box center [1179, 627] width 69 height 34
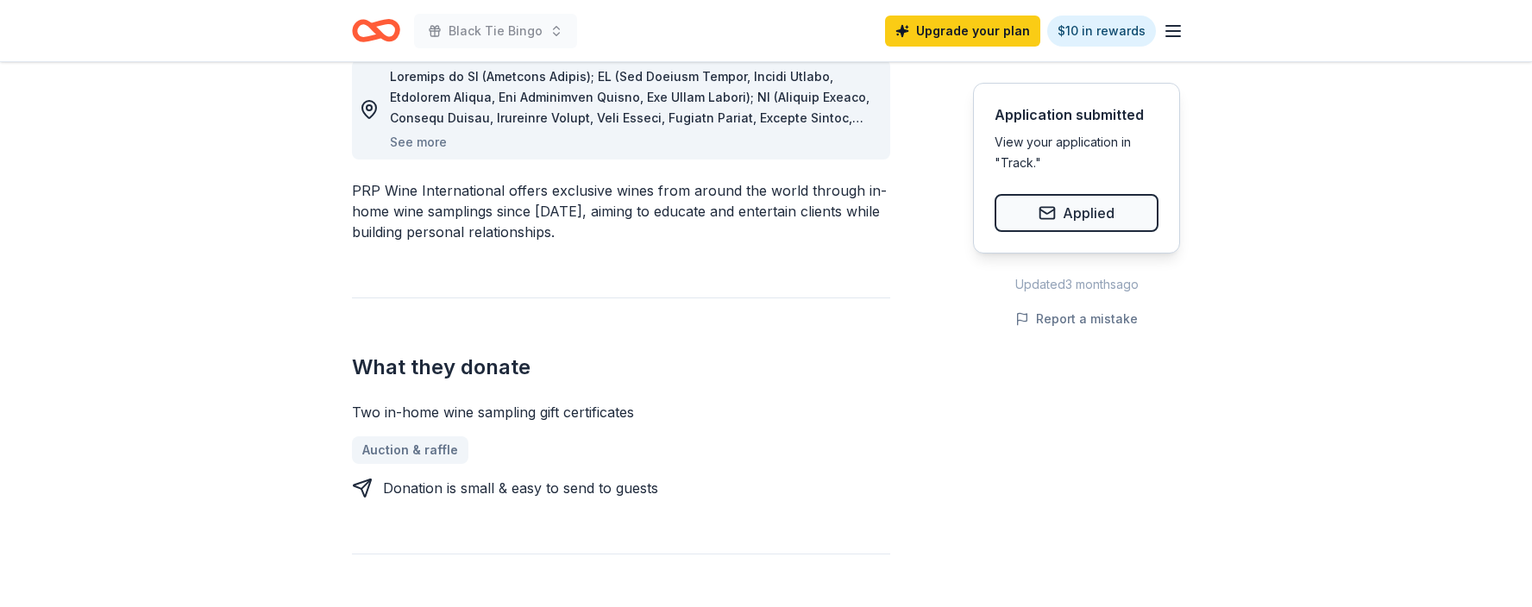
scroll to position [517, 0]
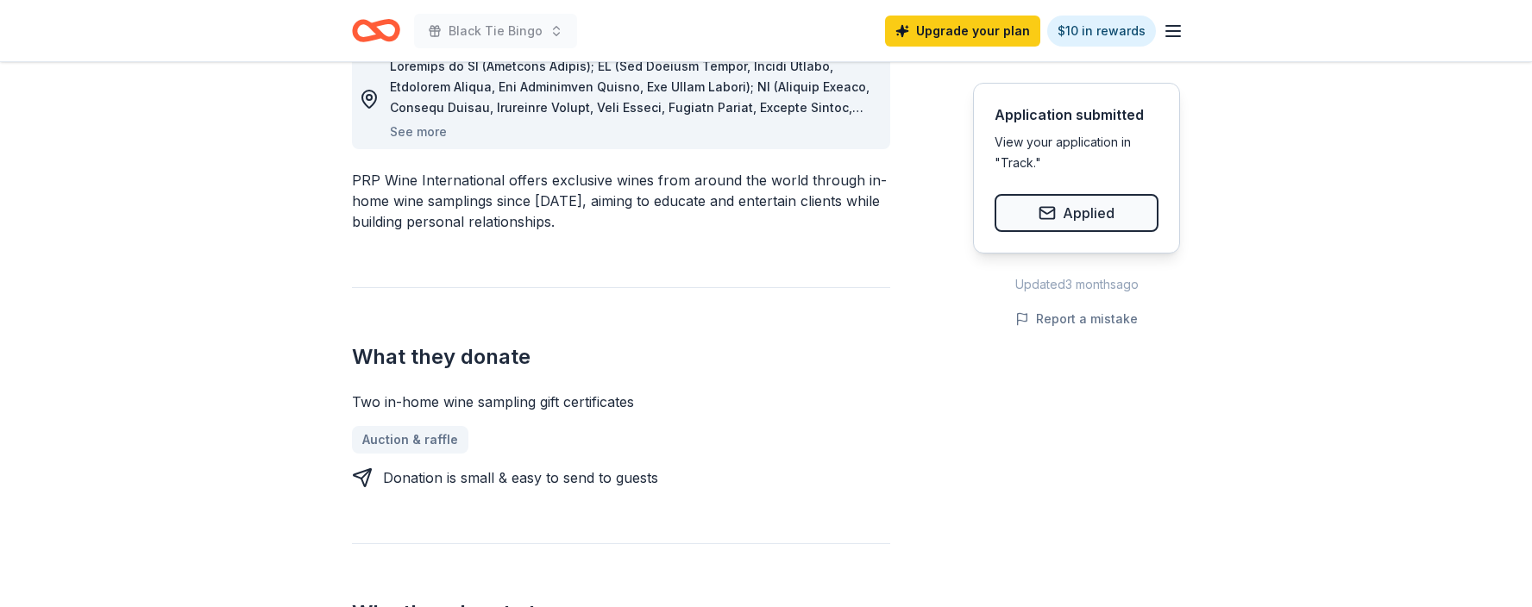
click at [369, 405] on div "Two in-home wine sampling gift certificates" at bounding box center [621, 402] width 538 height 21
click at [354, 399] on div "Two in-home wine sampling gift certificates" at bounding box center [621, 402] width 538 height 21
drag, startPoint x: 637, startPoint y: 402, endPoint x: 389, endPoint y: 405, distance: 248.4
click at [389, 405] on div "Two in-home wine sampling gift certificates" at bounding box center [621, 402] width 538 height 21
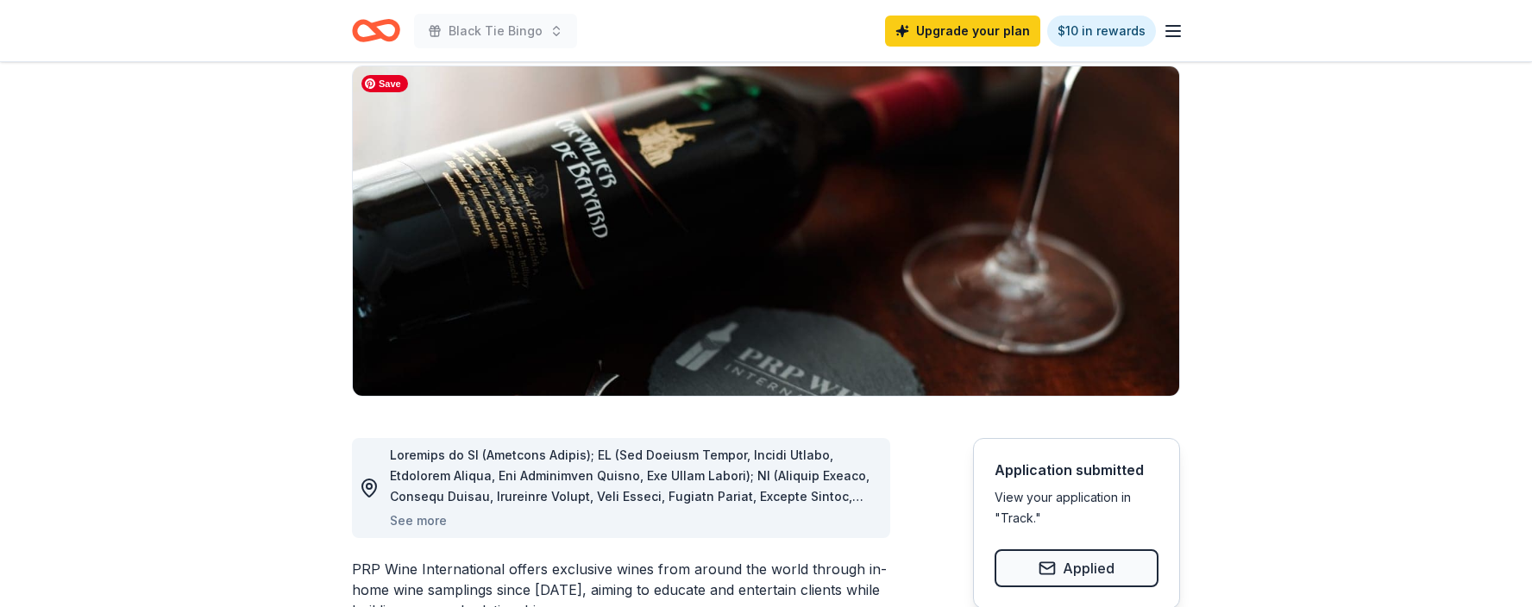
scroll to position [0, 0]
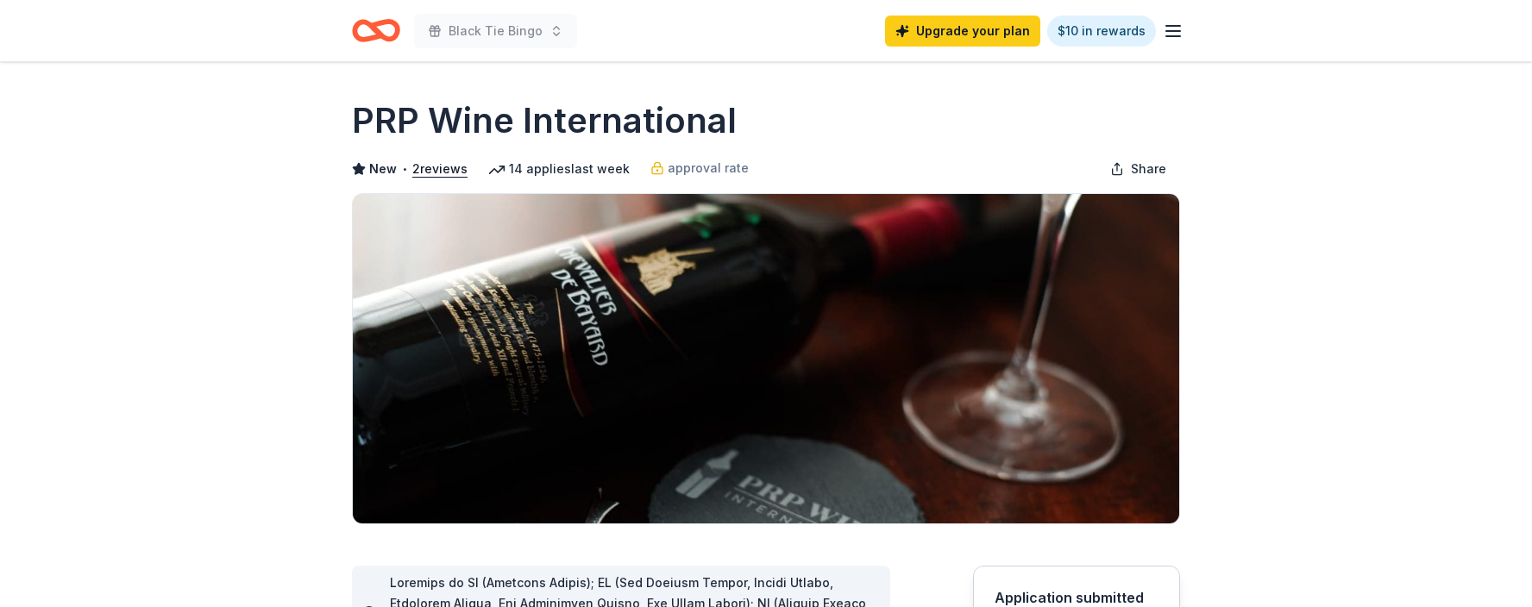
click at [1178, 33] on icon "button" at bounding box center [1173, 31] width 21 height 21
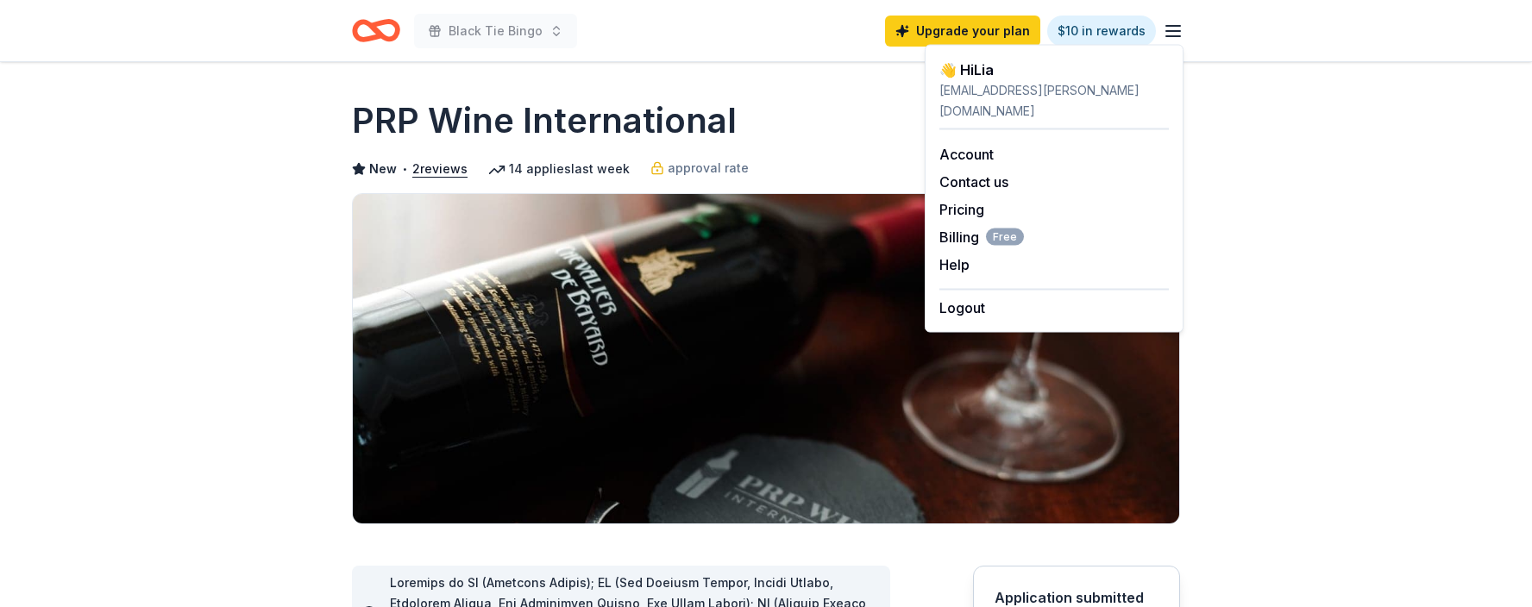
click at [368, 22] on icon "Home" at bounding box center [367, 30] width 27 height 17
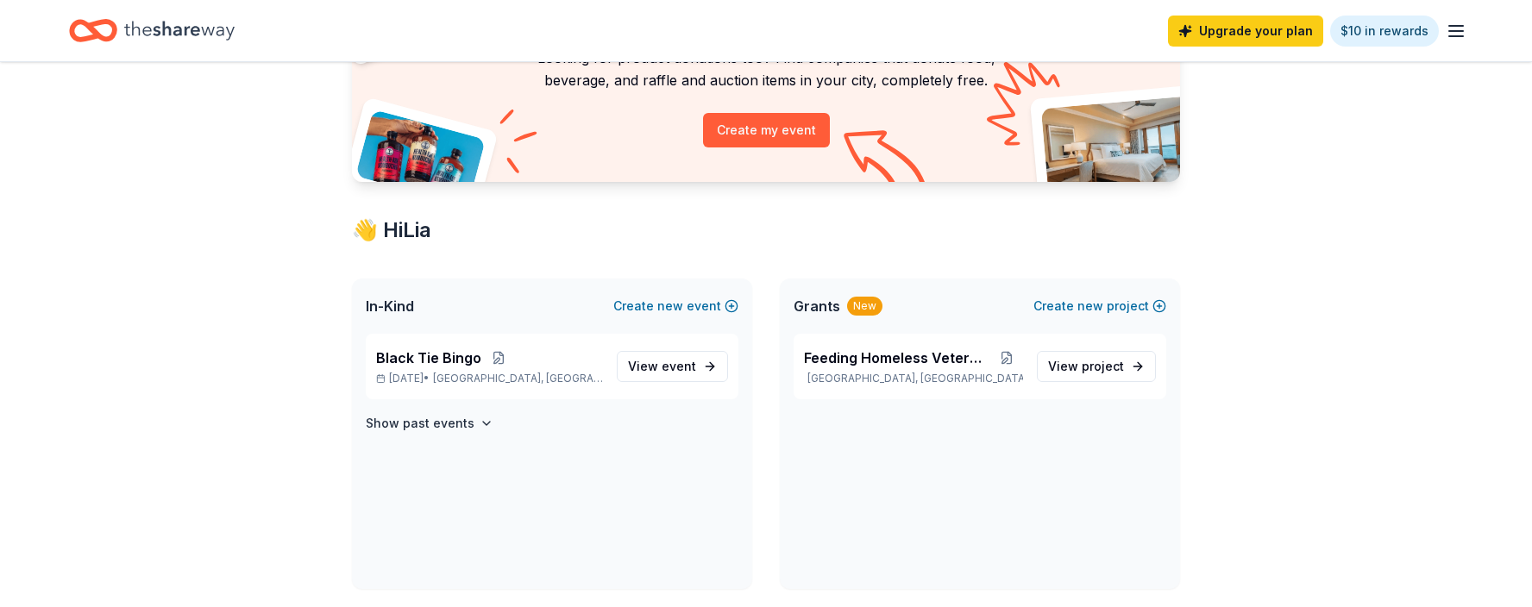
scroll to position [258, 0]
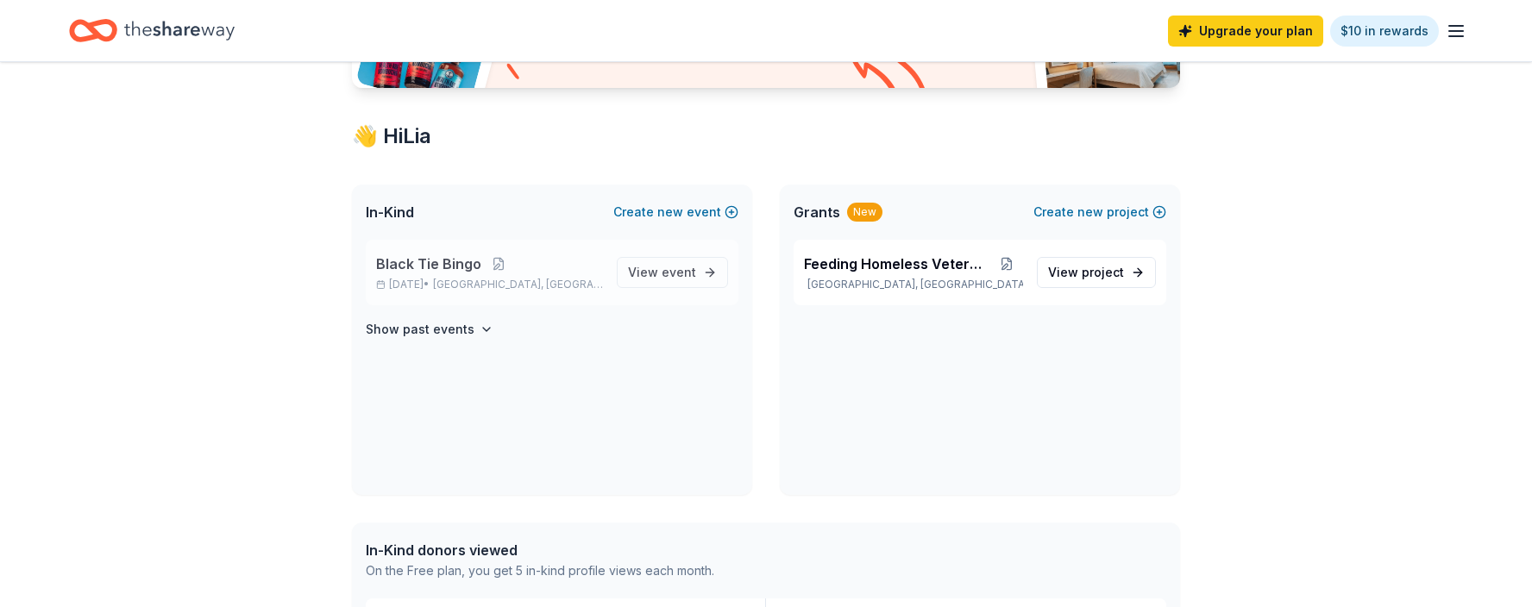
click at [408, 266] on span "Black Tie Bingo" at bounding box center [428, 264] width 105 height 21
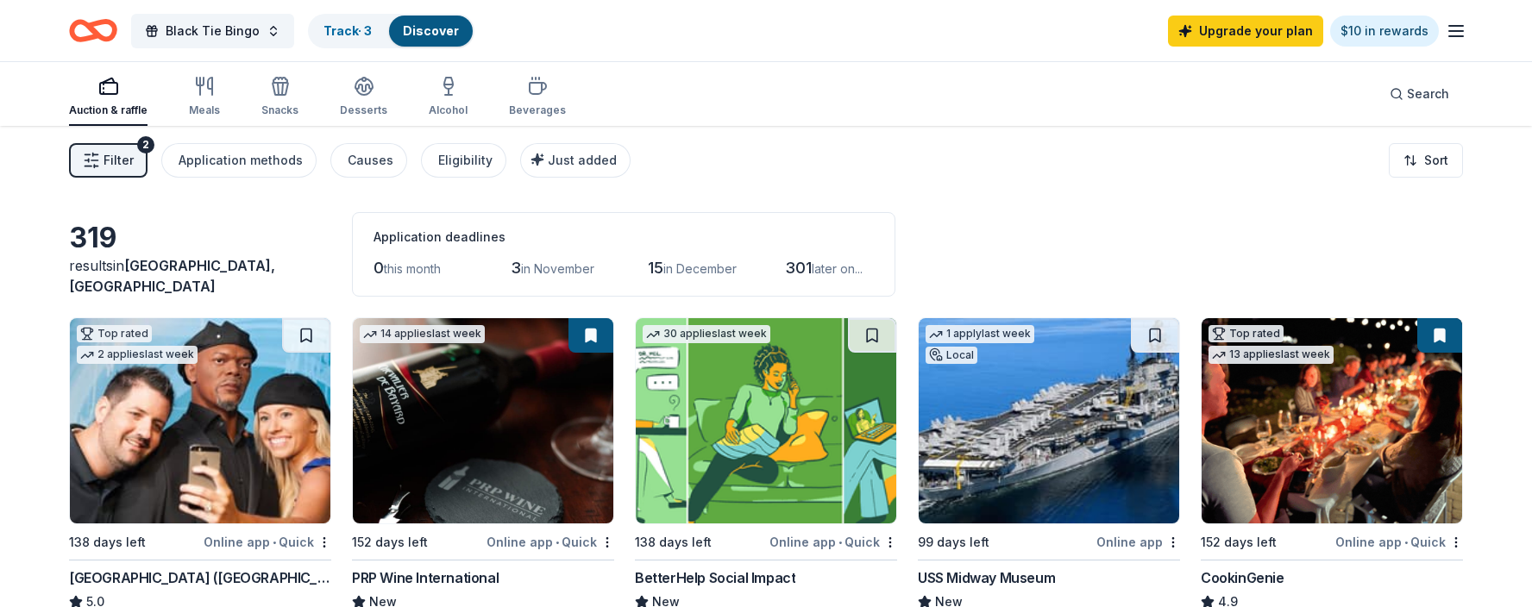
drag, startPoint x: 292, startPoint y: 6, endPoint x: 754, endPoint y: 34, distance: 462.3
click at [702, 42] on div "Black Tie Bingo Track · 3 Discover Upgrade your plan $10 in rewards" at bounding box center [766, 30] width 1532 height 61
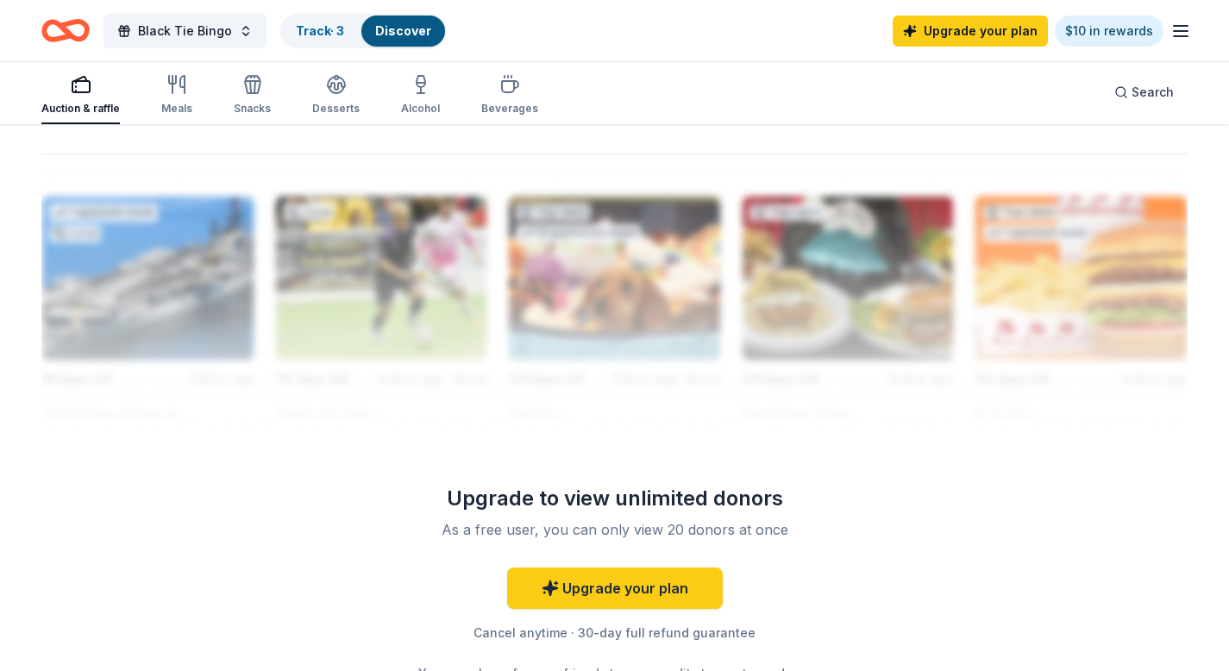
scroll to position [1221, 0]
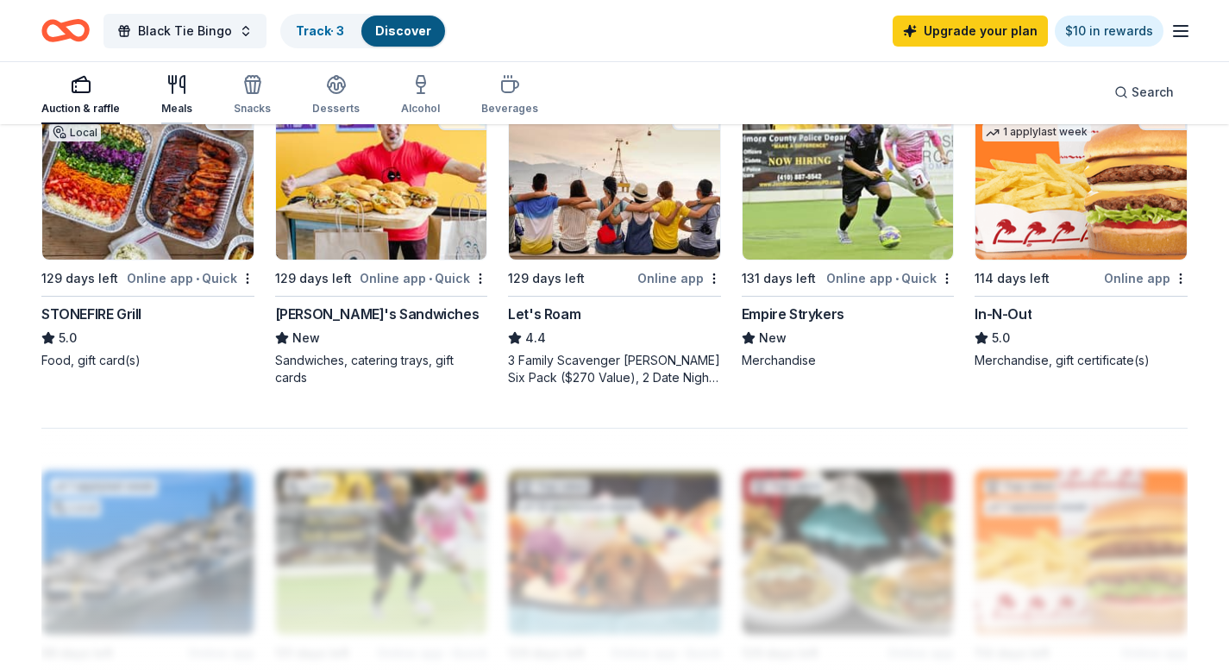
click at [175, 92] on icon "button" at bounding box center [176, 84] width 21 height 21
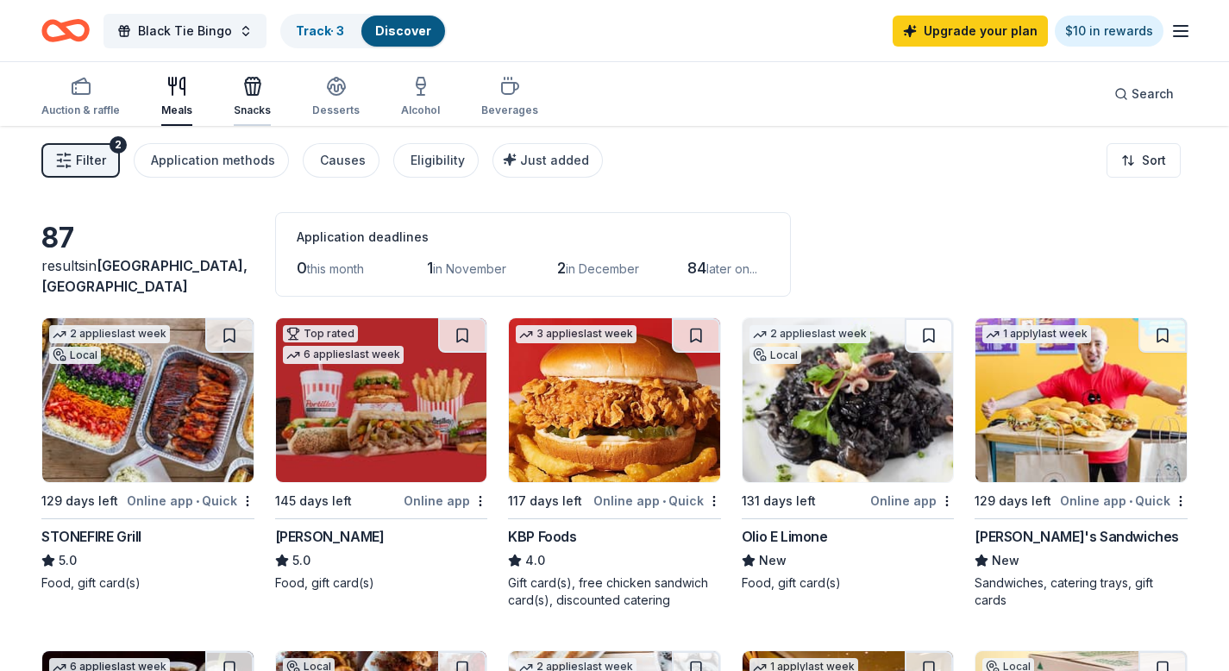
click at [244, 101] on div "Snacks" at bounding box center [252, 96] width 37 height 41
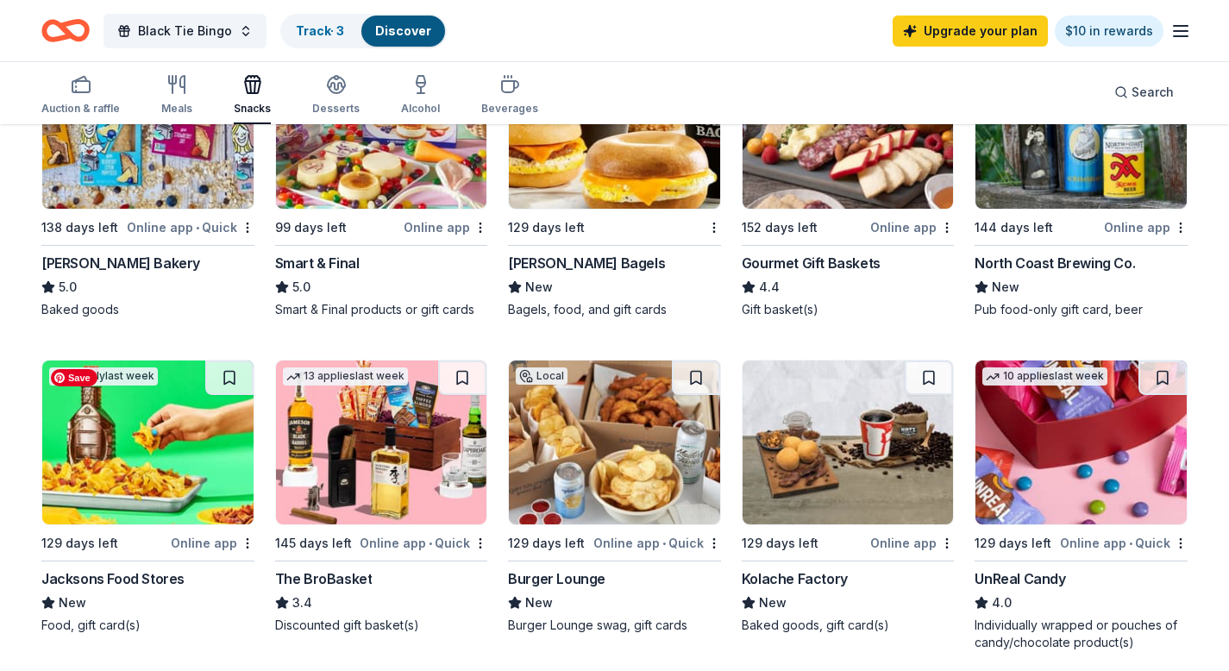
scroll to position [485, 0]
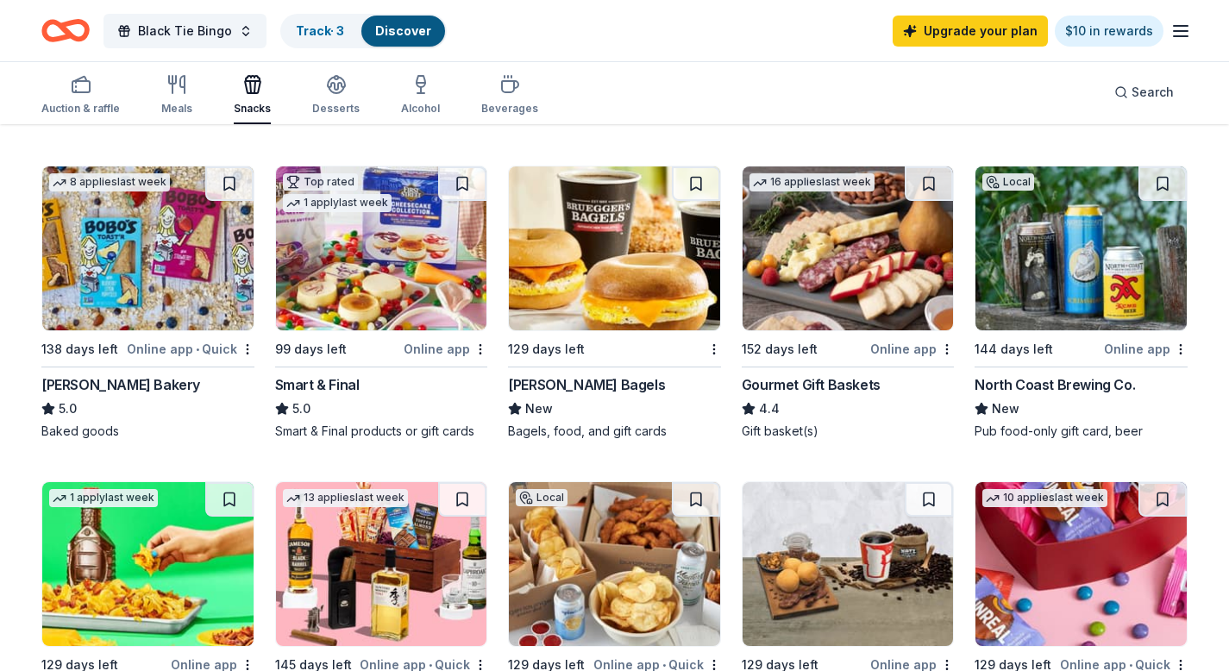
click at [59, 380] on div "Bobo's Bakery" at bounding box center [120, 384] width 159 height 21
click at [335, 86] on icon "button" at bounding box center [336, 84] width 21 height 21
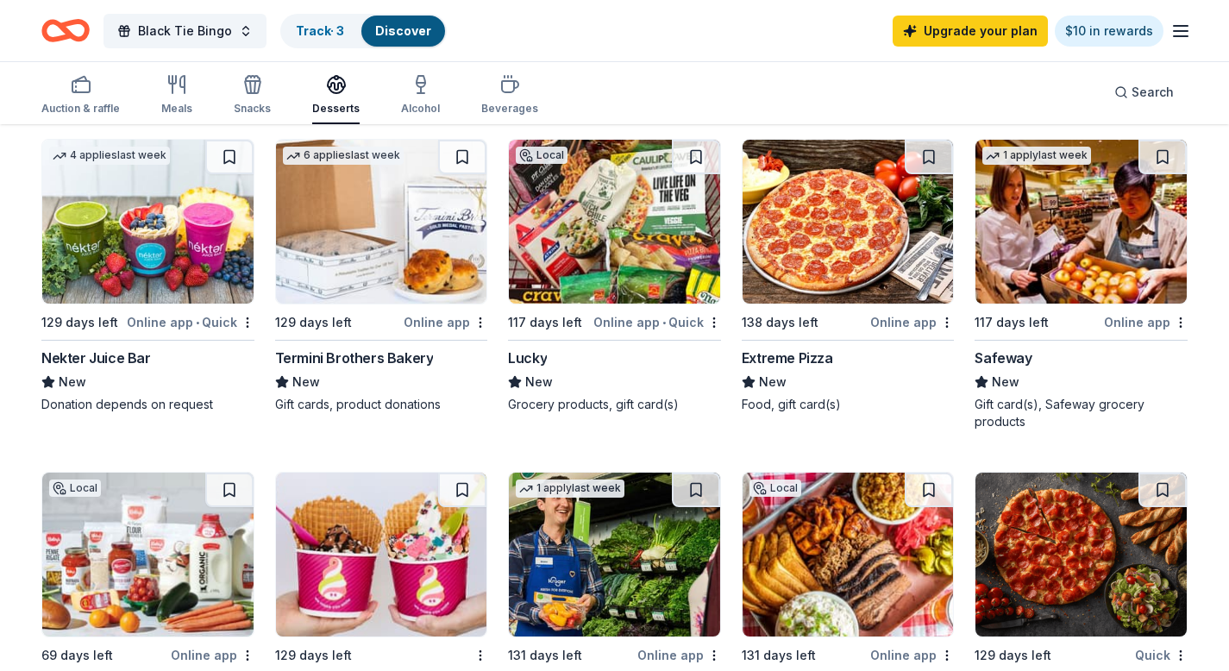
scroll to position [790, 0]
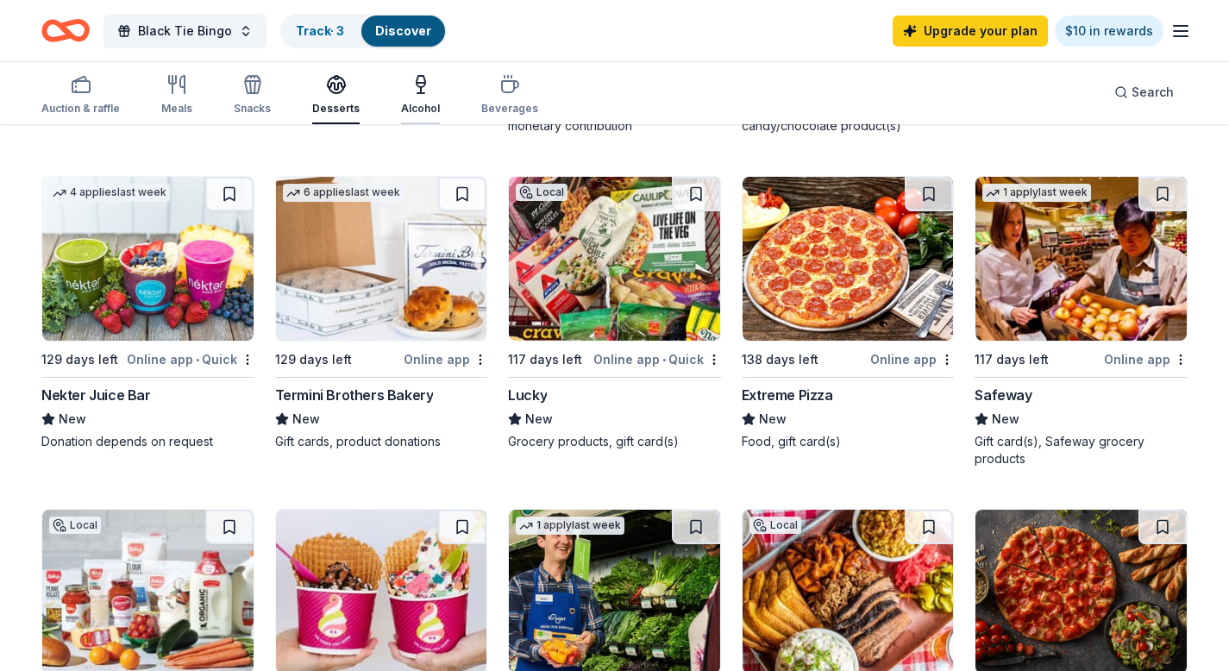
click at [417, 81] on icon "button" at bounding box center [421, 84] width 21 height 21
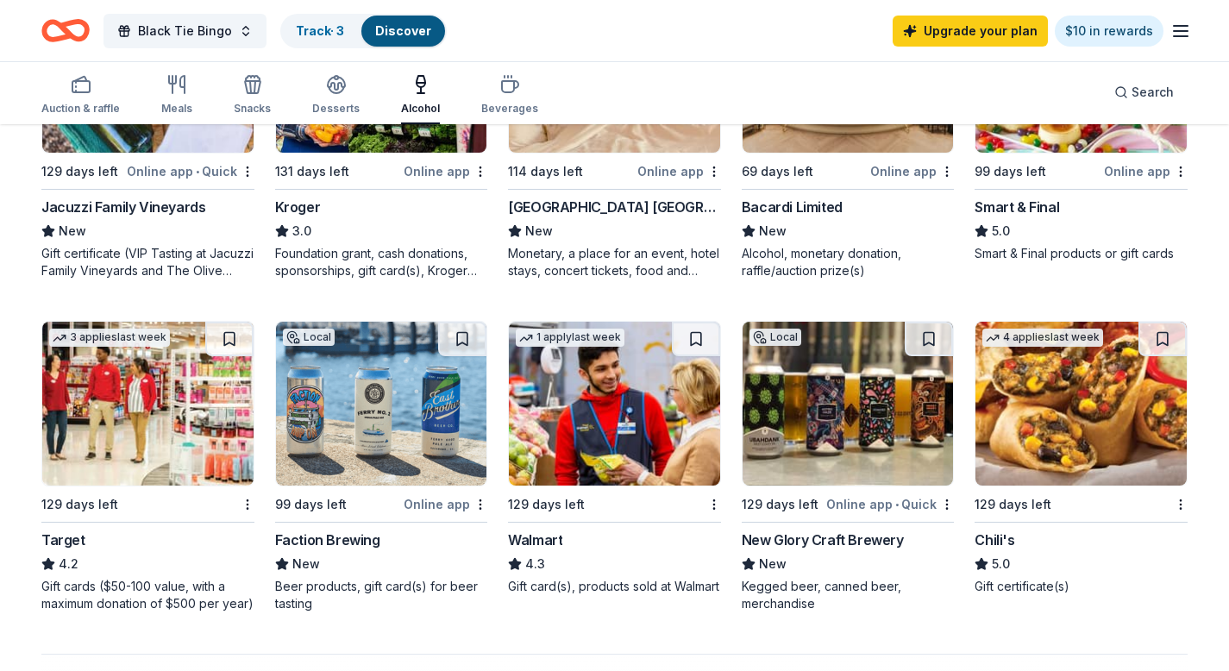
scroll to position [1034, 0]
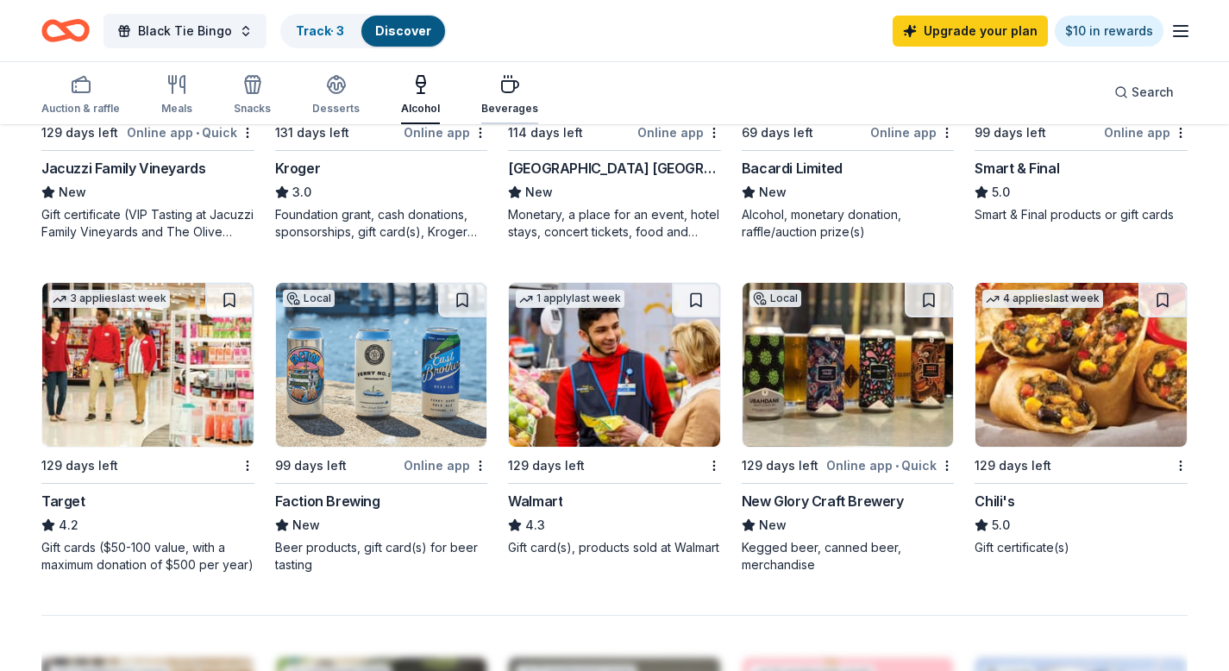
click at [499, 84] on icon "button" at bounding box center [509, 84] width 21 height 21
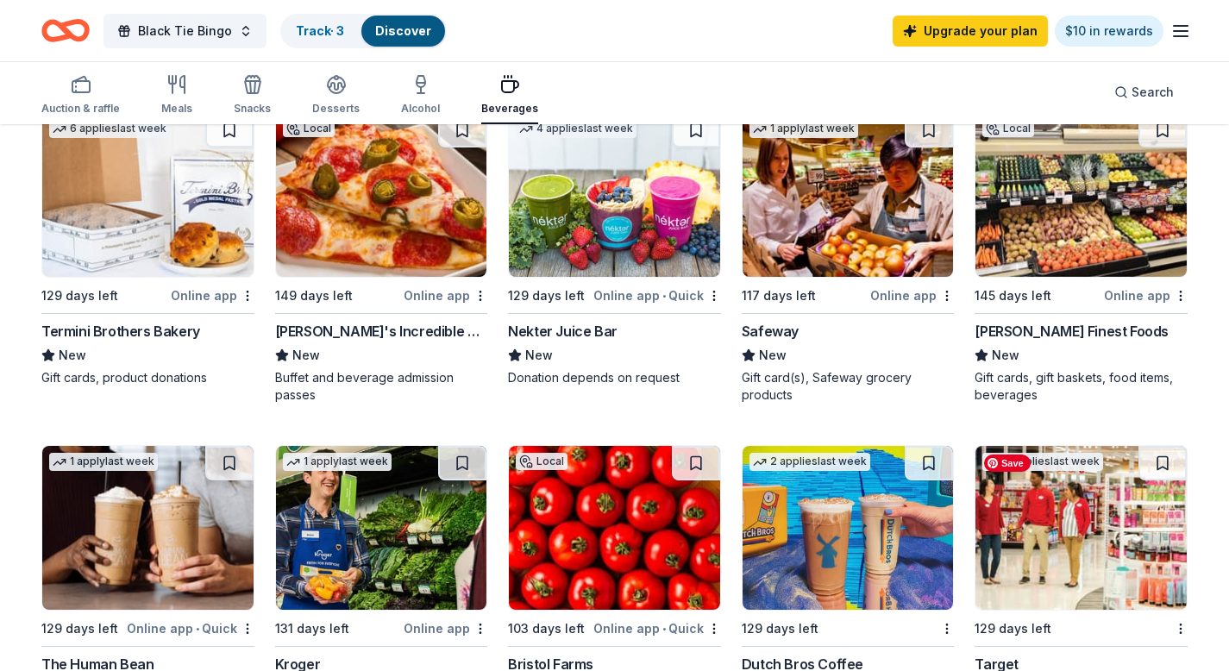
scroll to position [744, 0]
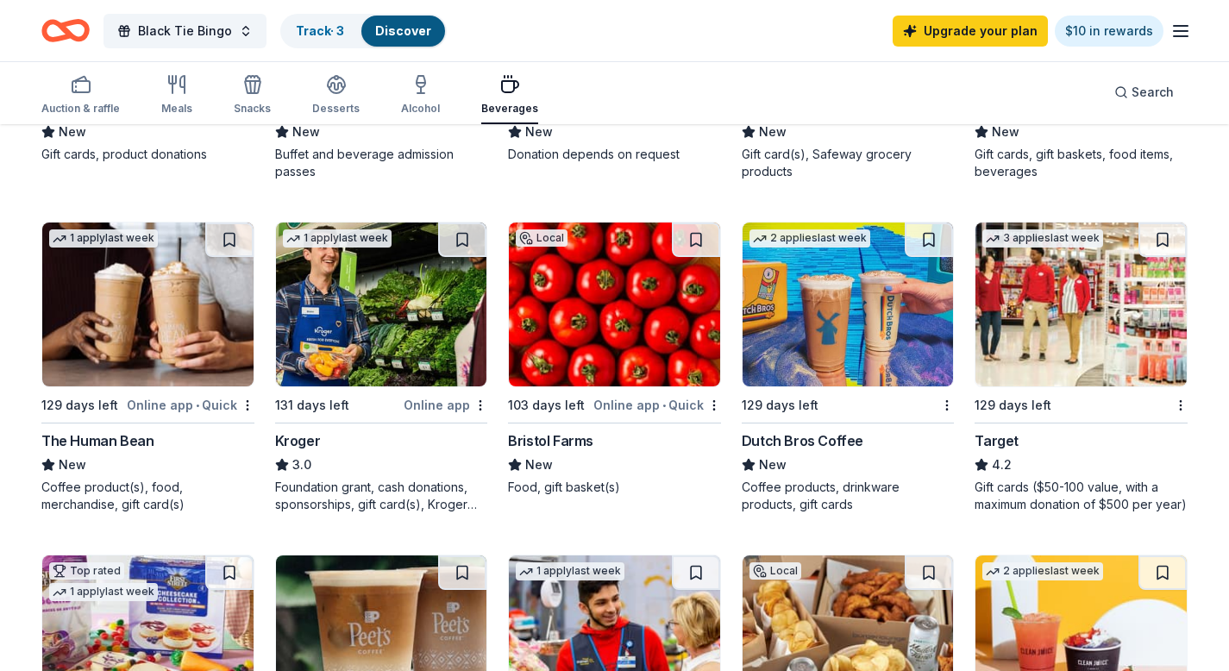
click at [781, 437] on div "Dutch Bros Coffee" at bounding box center [803, 440] width 122 height 21
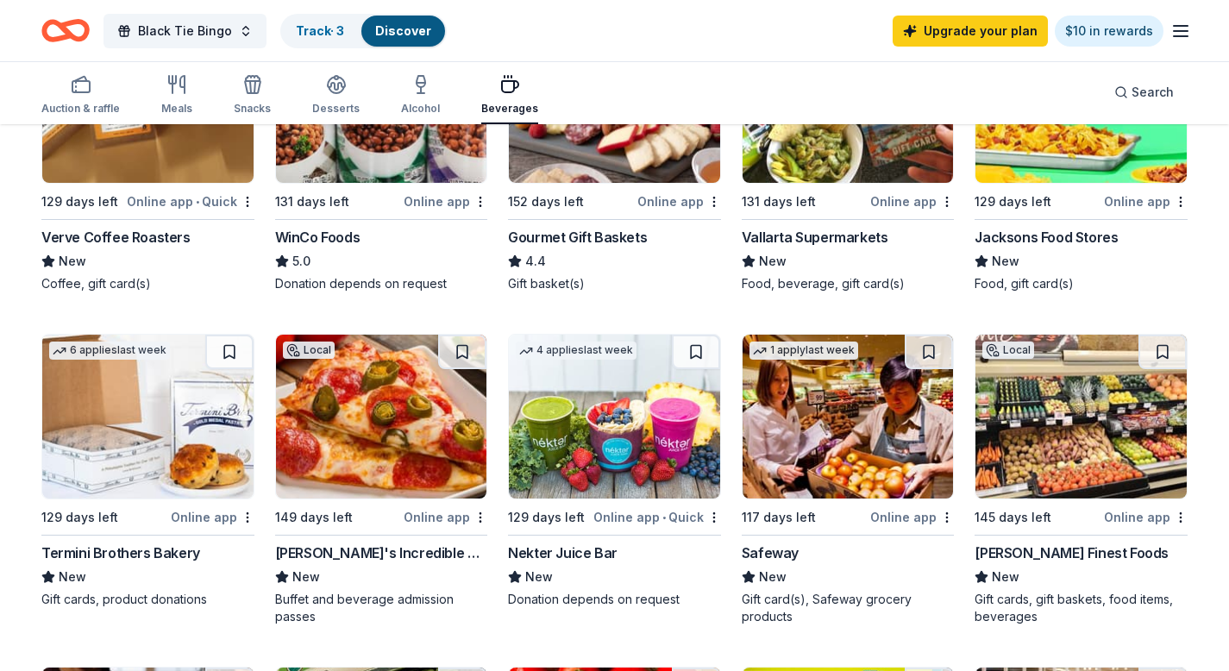
scroll to position [399, 0]
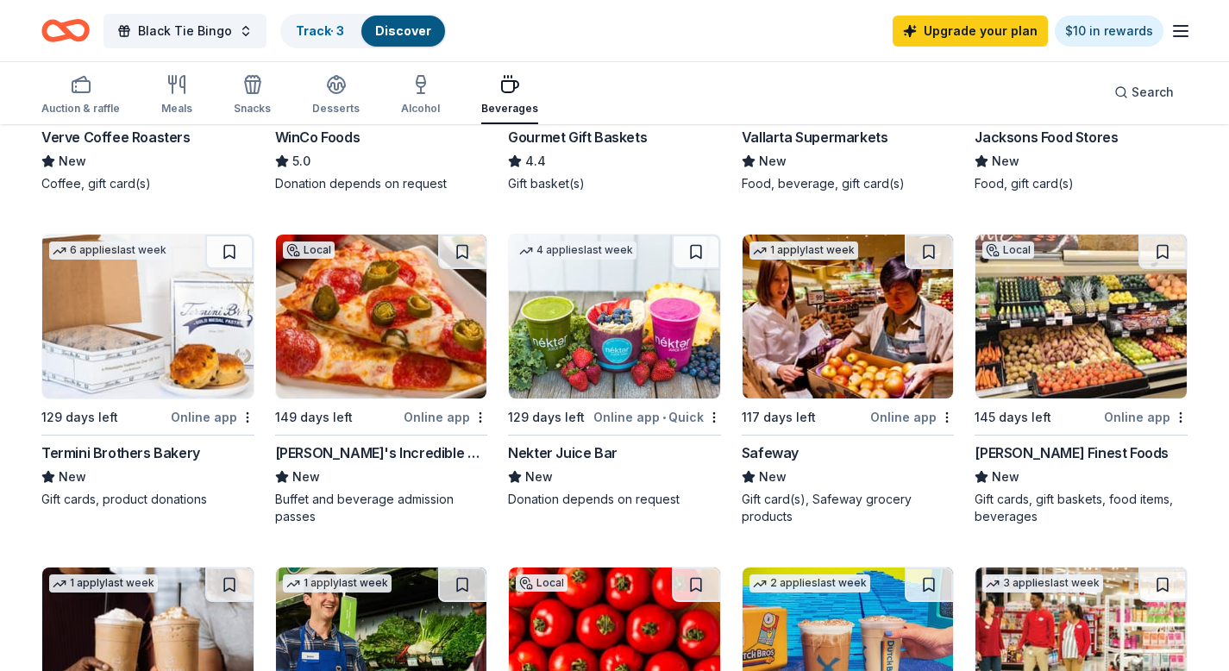
click at [550, 447] on div "Nekter Juice Bar" at bounding box center [563, 452] width 110 height 21
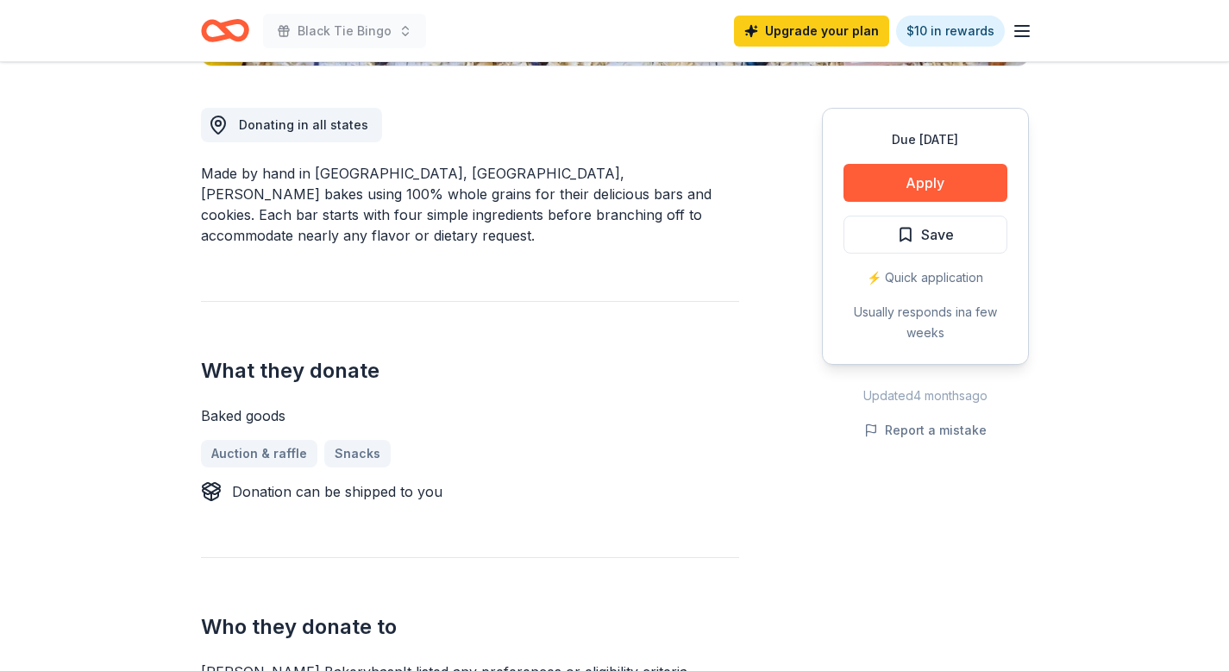
scroll to position [545, 0]
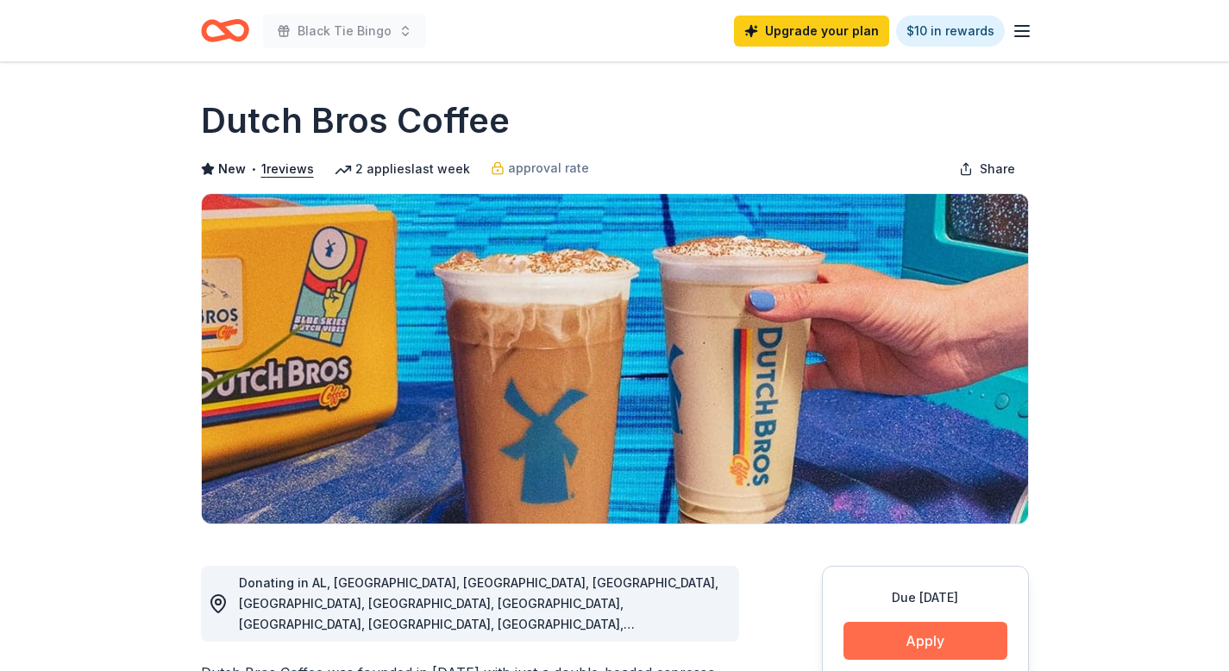
click at [930, 654] on button "Apply" at bounding box center [925, 641] width 164 height 38
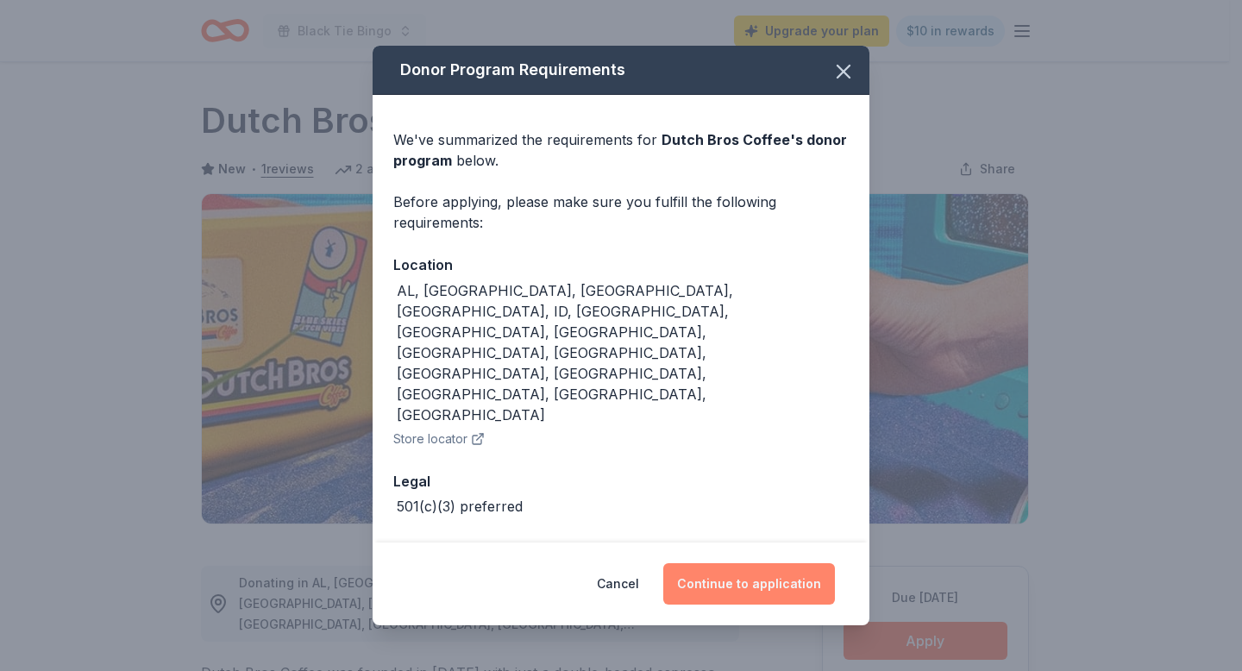
click at [737, 563] on button "Continue to application" at bounding box center [749, 583] width 172 height 41
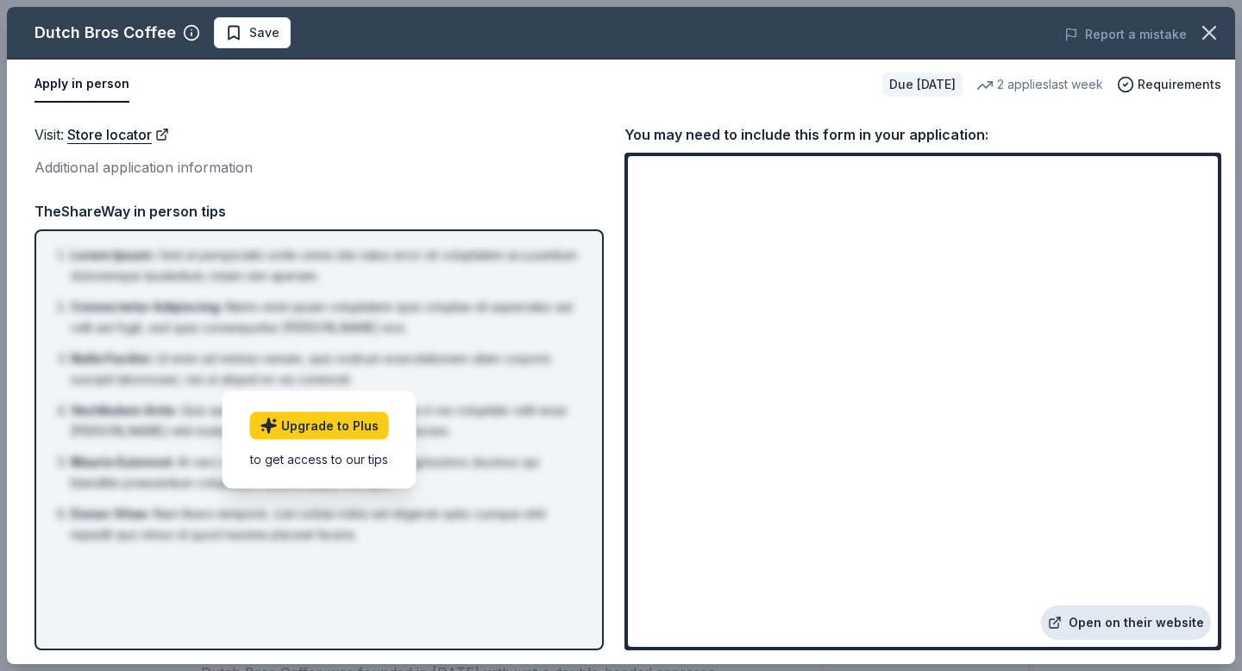
click at [1137, 619] on link "Open on their website" at bounding box center [1126, 622] width 170 height 34
click at [311, 424] on link "Upgrade to Plus" at bounding box center [319, 426] width 139 height 28
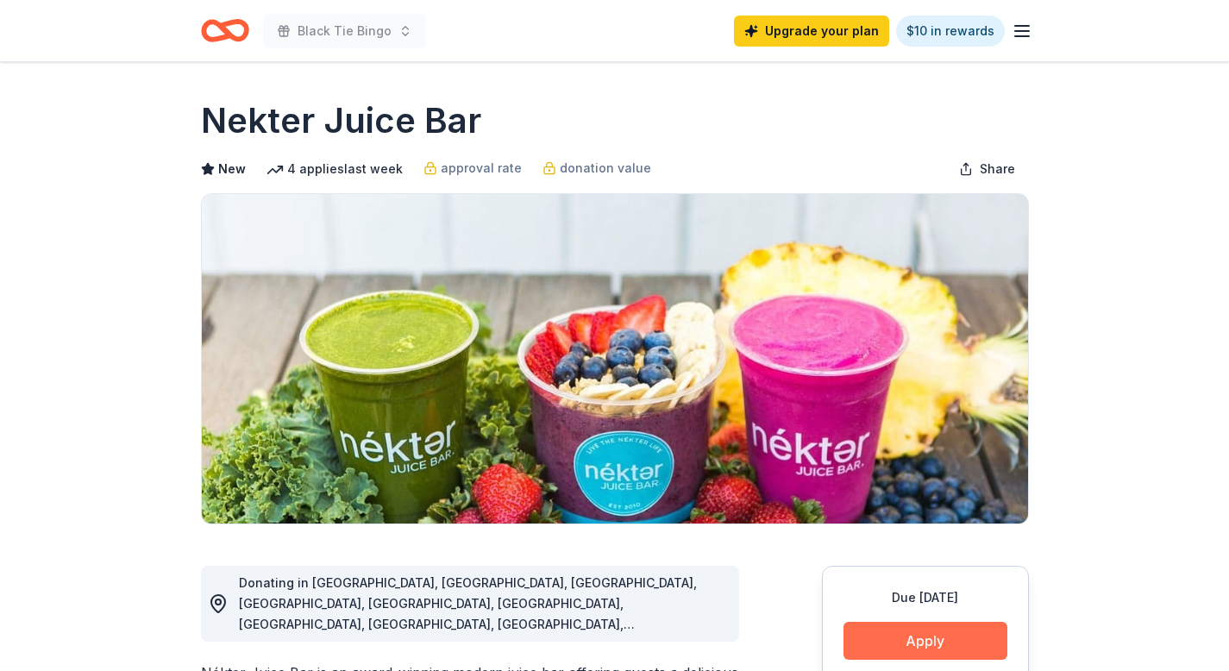
click at [906, 630] on button "Apply" at bounding box center [925, 641] width 164 height 38
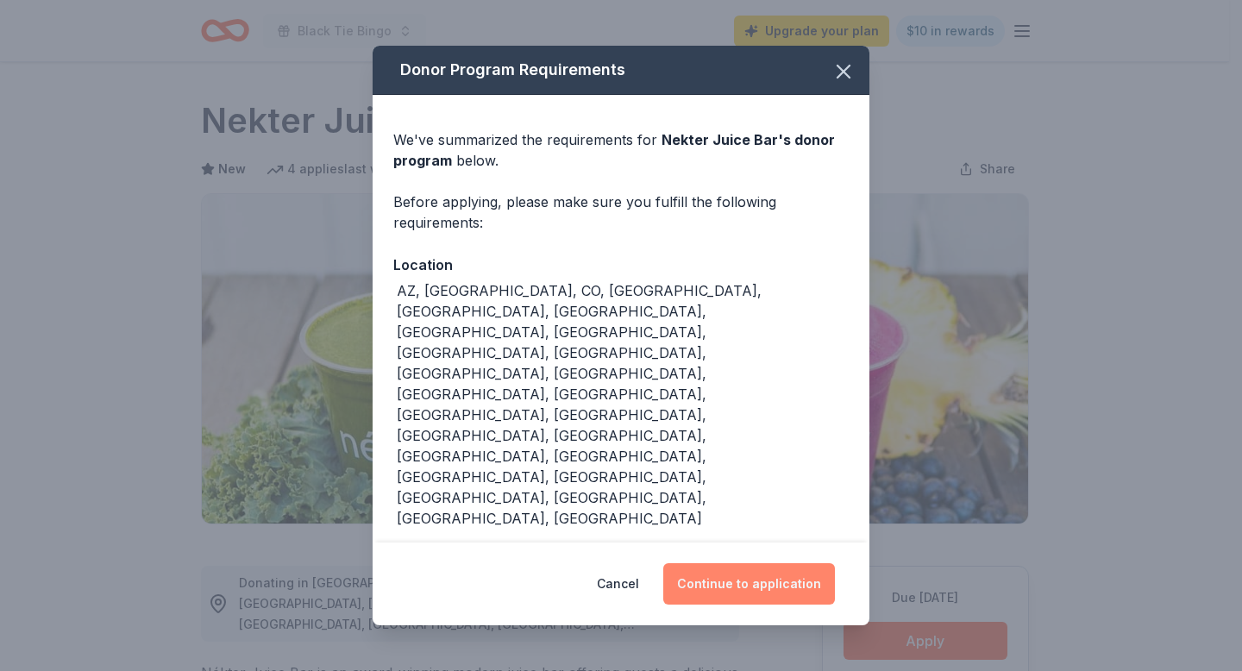
click at [745, 563] on button "Continue to application" at bounding box center [749, 583] width 172 height 41
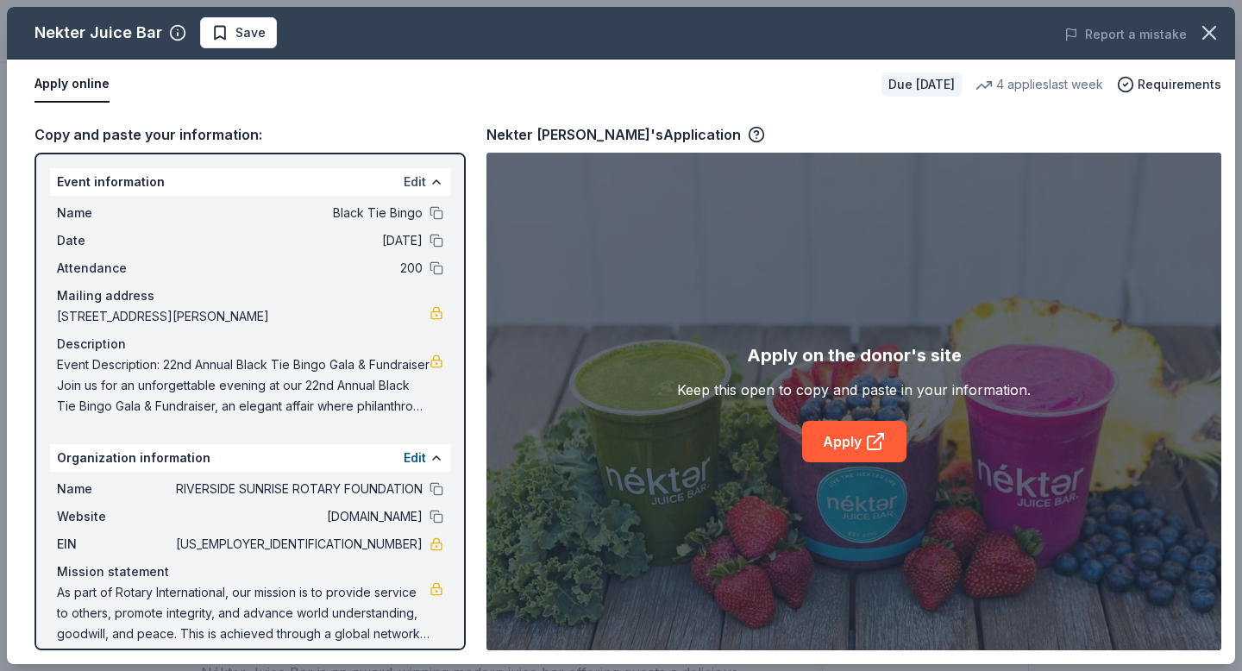
click at [407, 183] on button "Edit" at bounding box center [415, 182] width 22 height 21
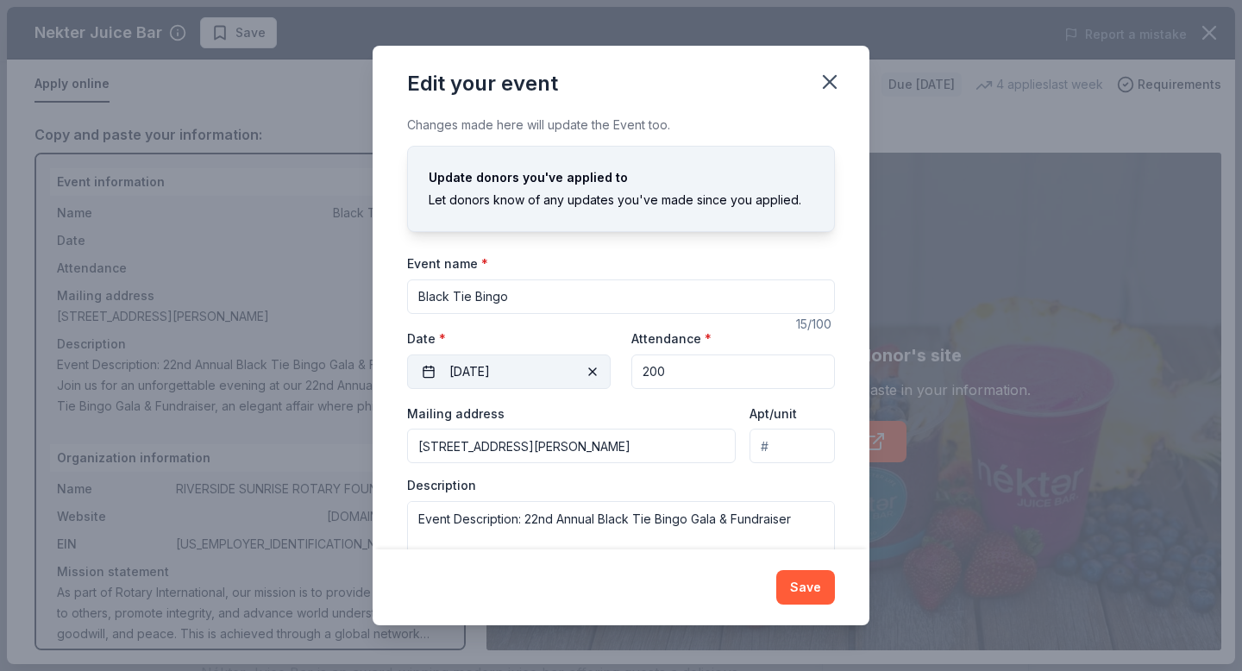
click at [586, 367] on span "button" at bounding box center [592, 371] width 21 height 21
click at [586, 367] on button "Pick a date" at bounding box center [509, 371] width 204 height 34
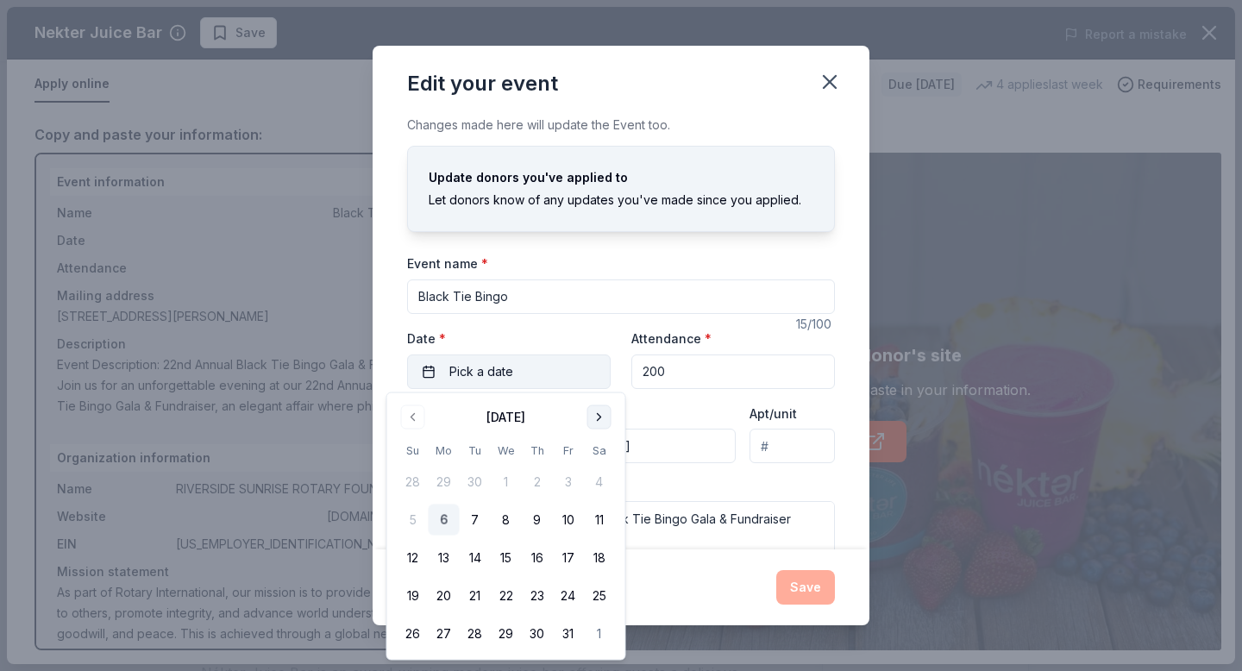
click at [596, 411] on button "Go to next month" at bounding box center [599, 417] width 24 height 24
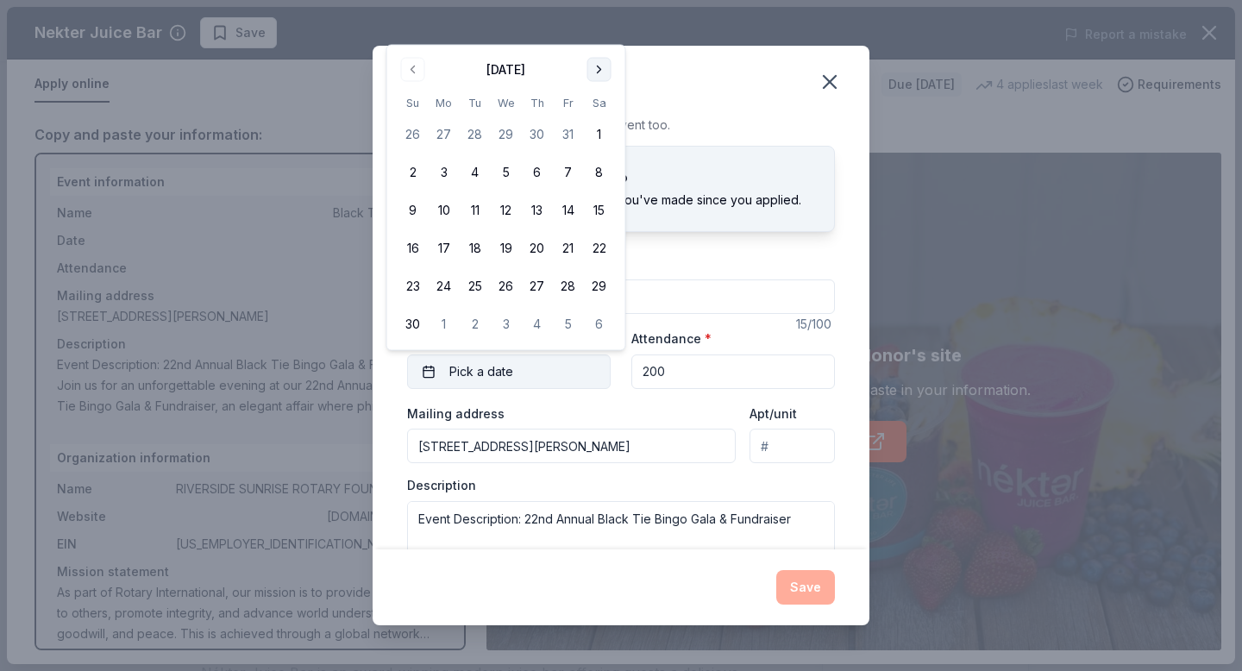
click at [596, 411] on div "Mailing address [STREET_ADDRESS][PERSON_NAME]" at bounding box center [571, 433] width 329 height 61
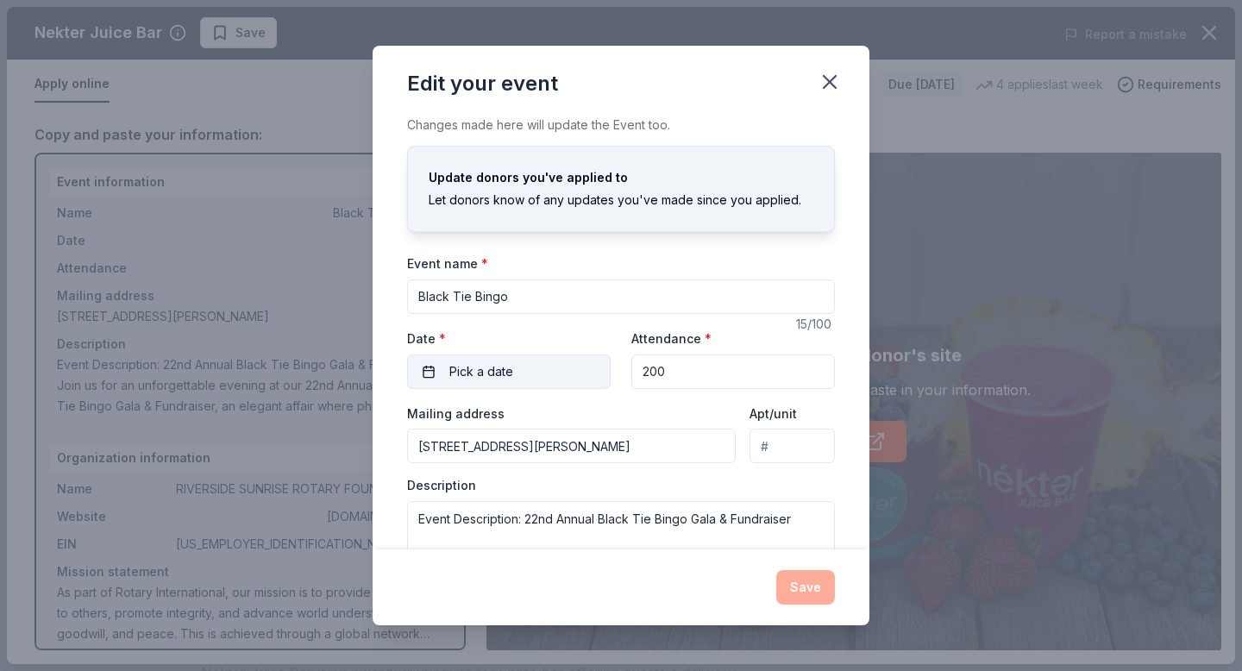
click at [535, 367] on button "Pick a date" at bounding box center [509, 371] width 204 height 34
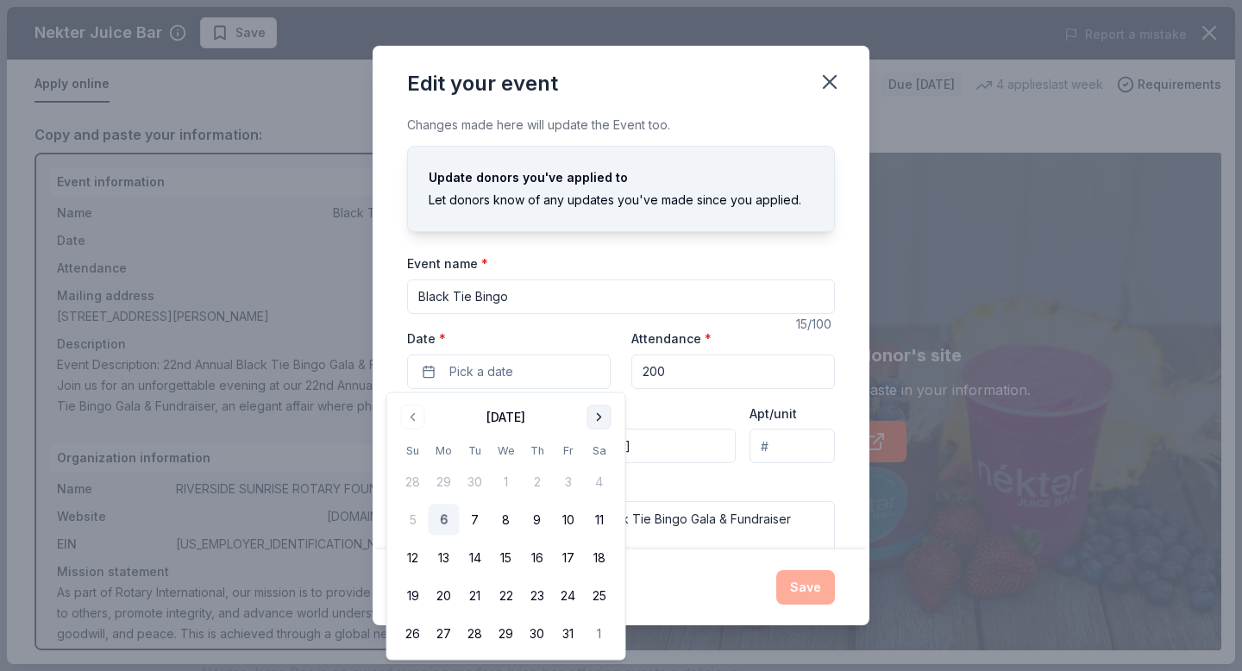
click at [597, 411] on button "Go to next month" at bounding box center [599, 417] width 24 height 24
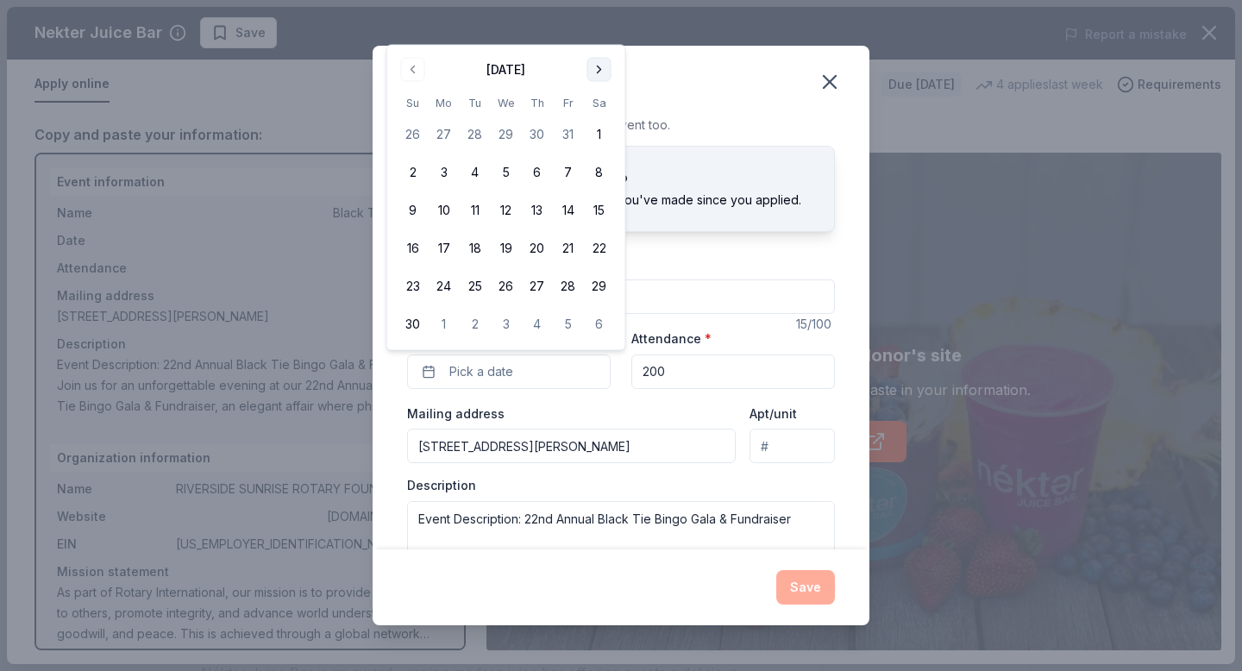
click at [597, 64] on button "Go to next month" at bounding box center [599, 70] width 24 height 24
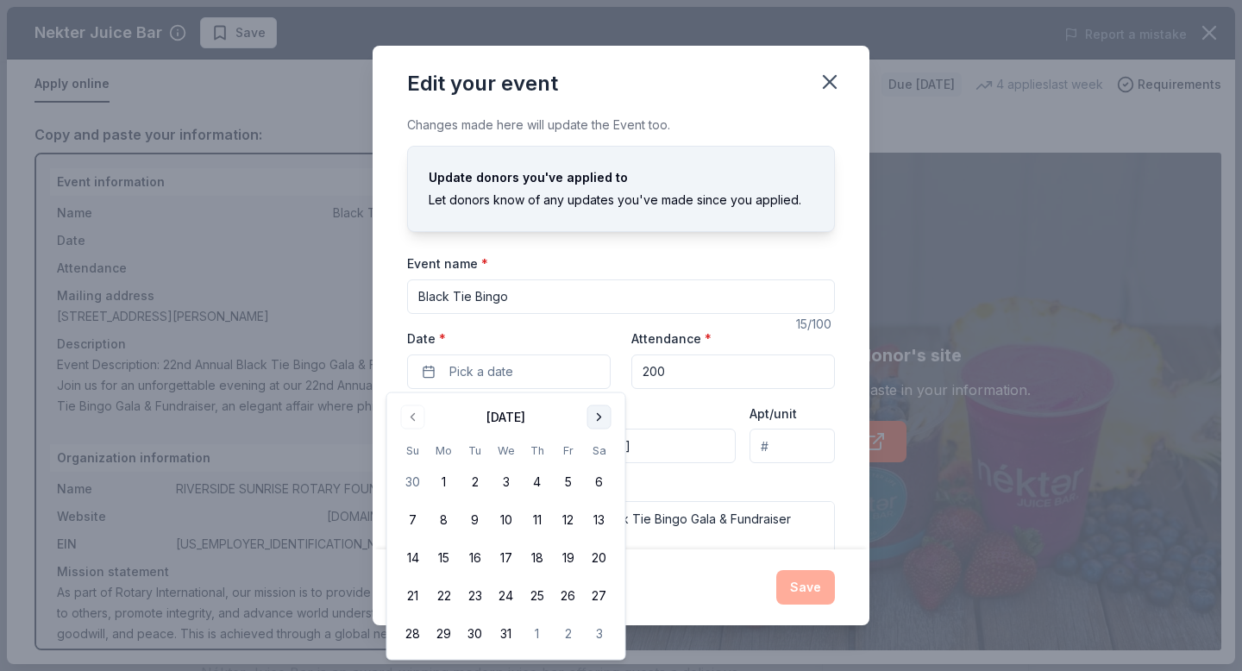
click at [604, 412] on button "Go to next month" at bounding box center [599, 417] width 24 height 24
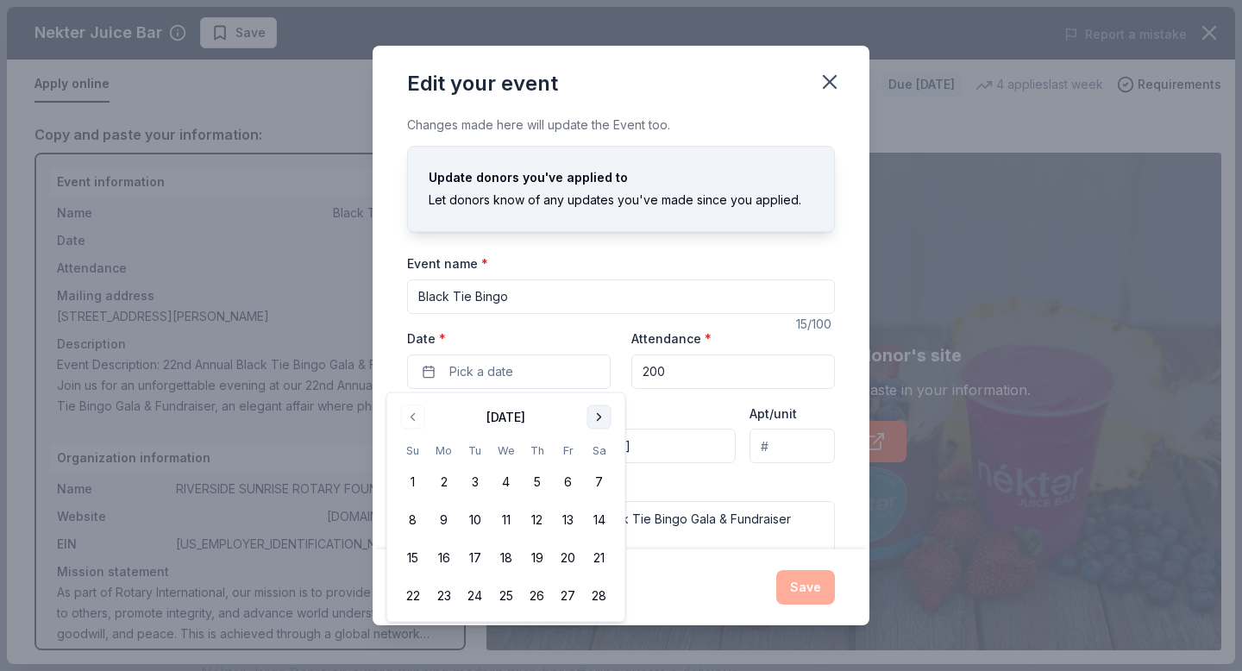
click at [605, 412] on button "Go to next month" at bounding box center [599, 417] width 24 height 24
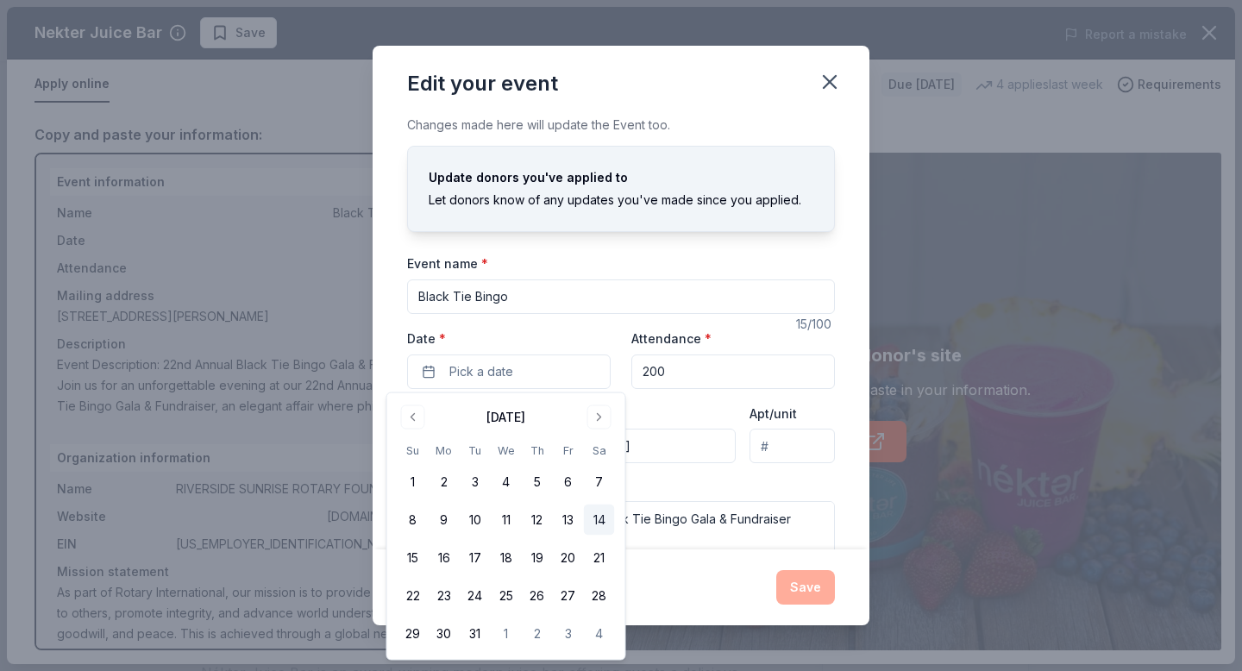
click at [591, 516] on button "14" at bounding box center [599, 520] width 31 height 31
click at [686, 365] on input "200" at bounding box center [733, 371] width 204 height 34
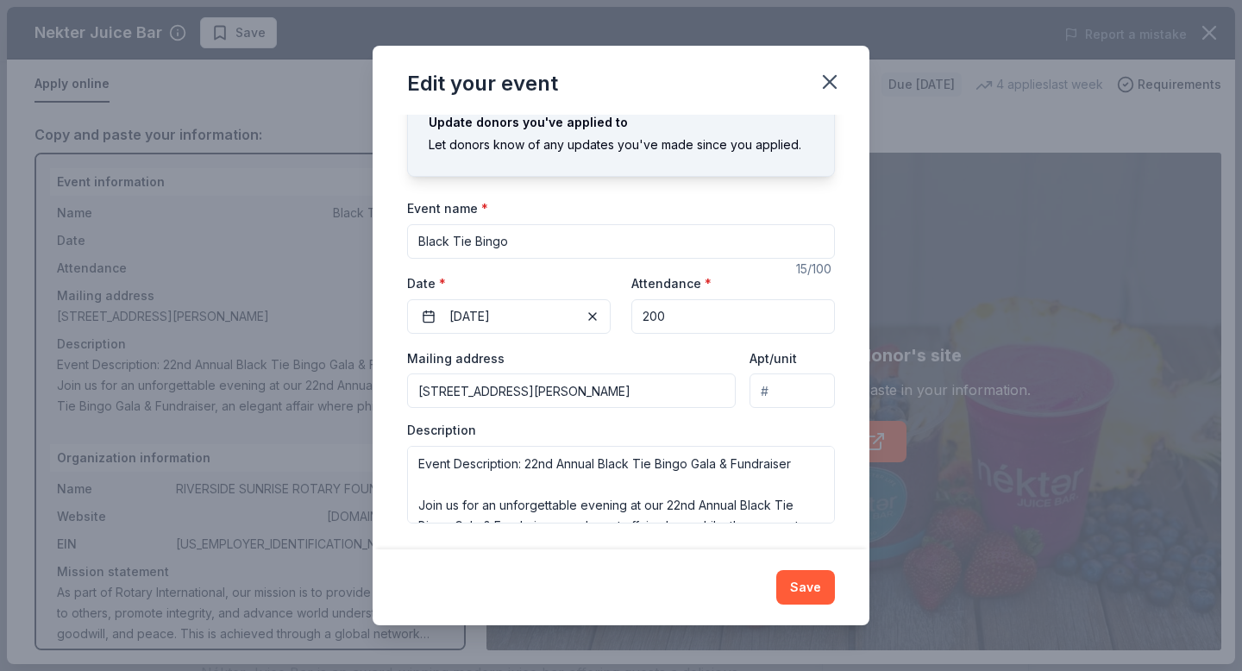
scroll to position [57, 0]
click at [799, 584] on button "Save" at bounding box center [805, 587] width 59 height 34
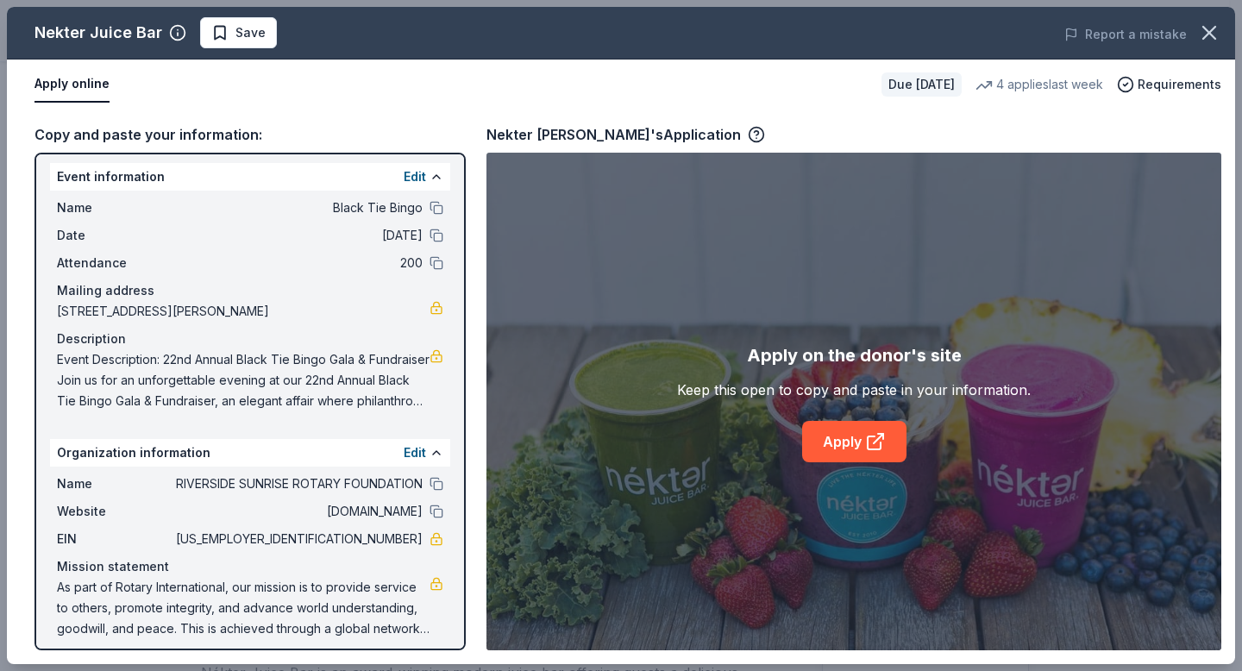
scroll to position [16, 0]
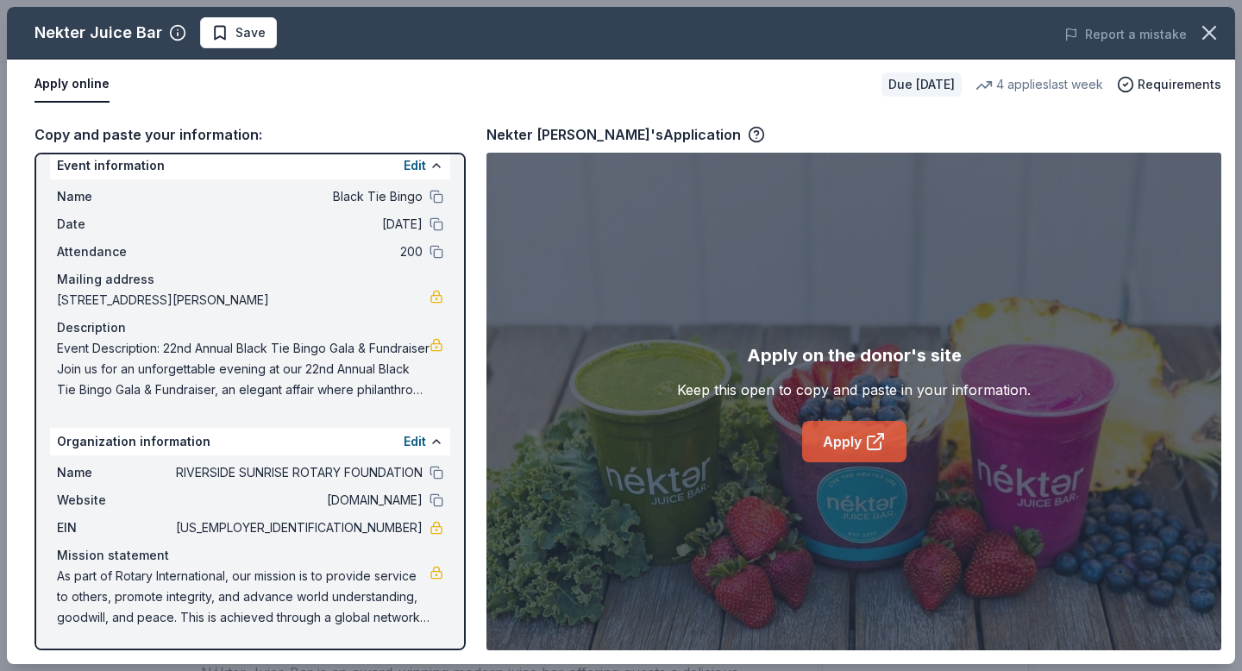
click at [844, 450] on link "Apply" at bounding box center [854, 441] width 104 height 41
